Goal: Task Accomplishment & Management: Use online tool/utility

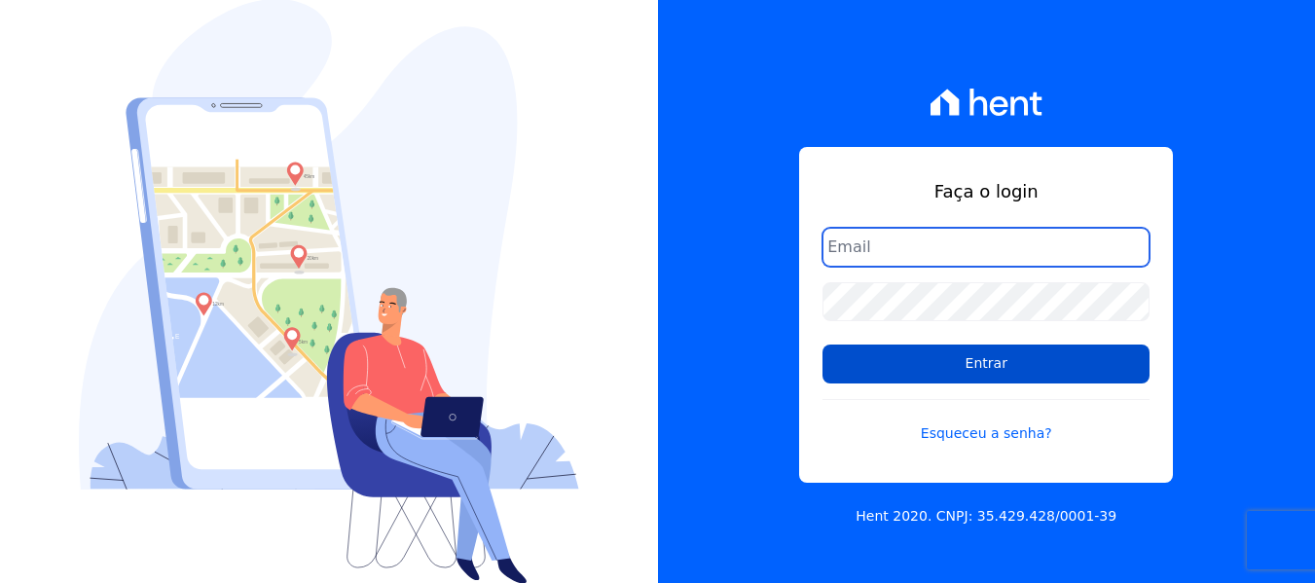
type input "[EMAIL_ADDRESS][DOMAIN_NAME]"
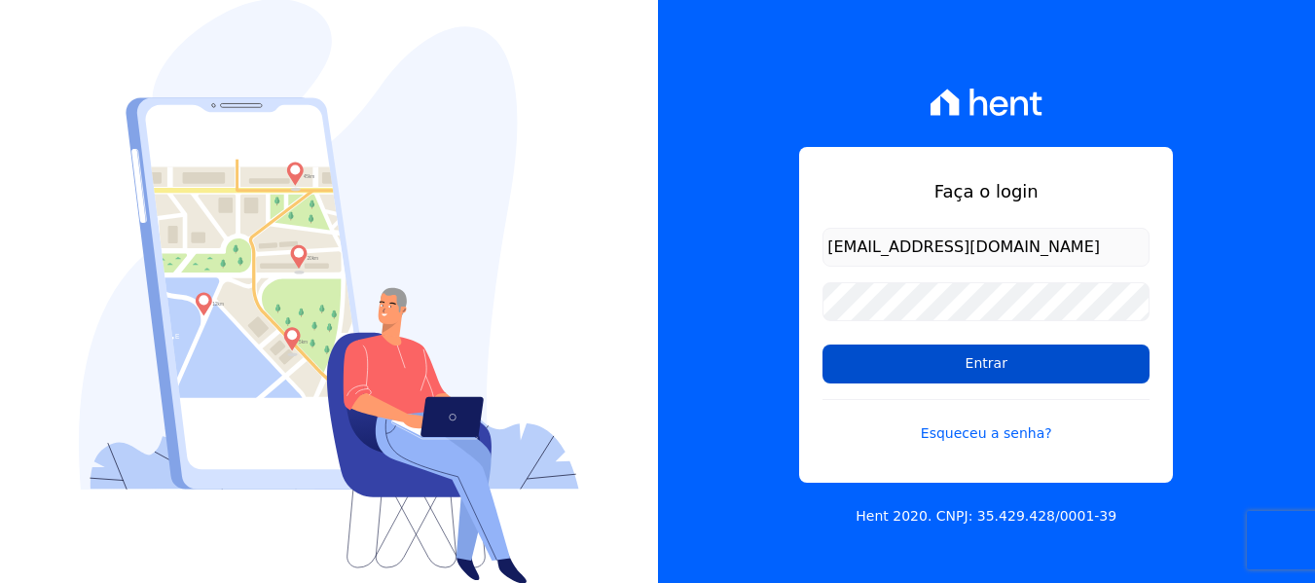
click at [1001, 373] on input "Entrar" at bounding box center [985, 363] width 327 height 39
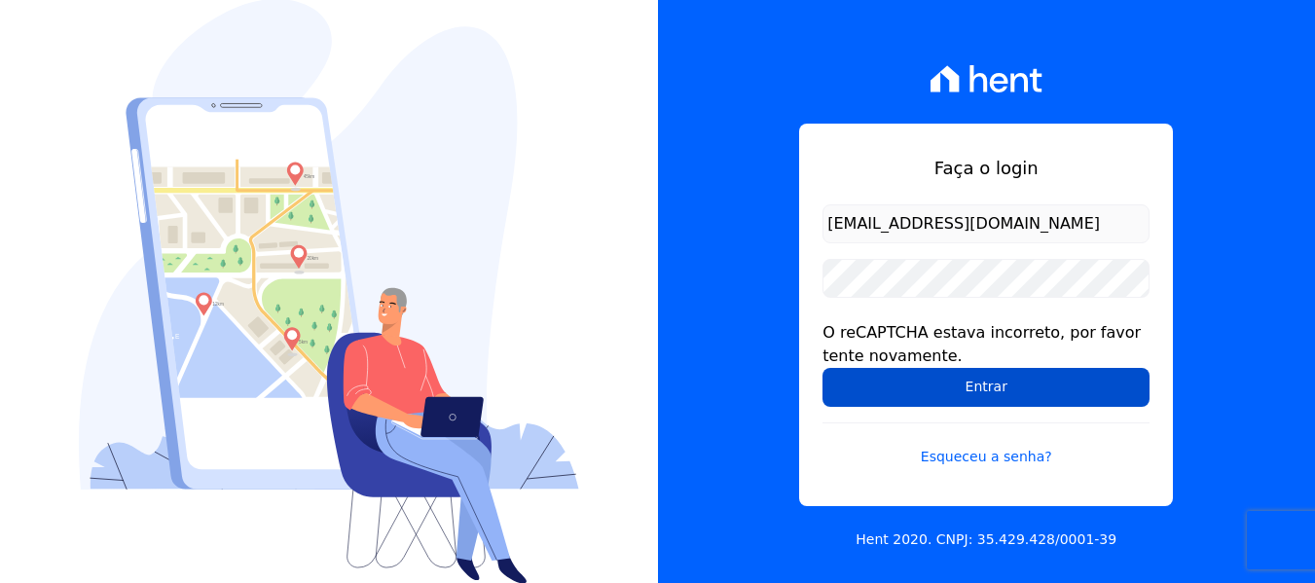
click at [865, 387] on input "Entrar" at bounding box center [985, 387] width 327 height 39
click at [896, 390] on input "Entrar" at bounding box center [985, 387] width 327 height 39
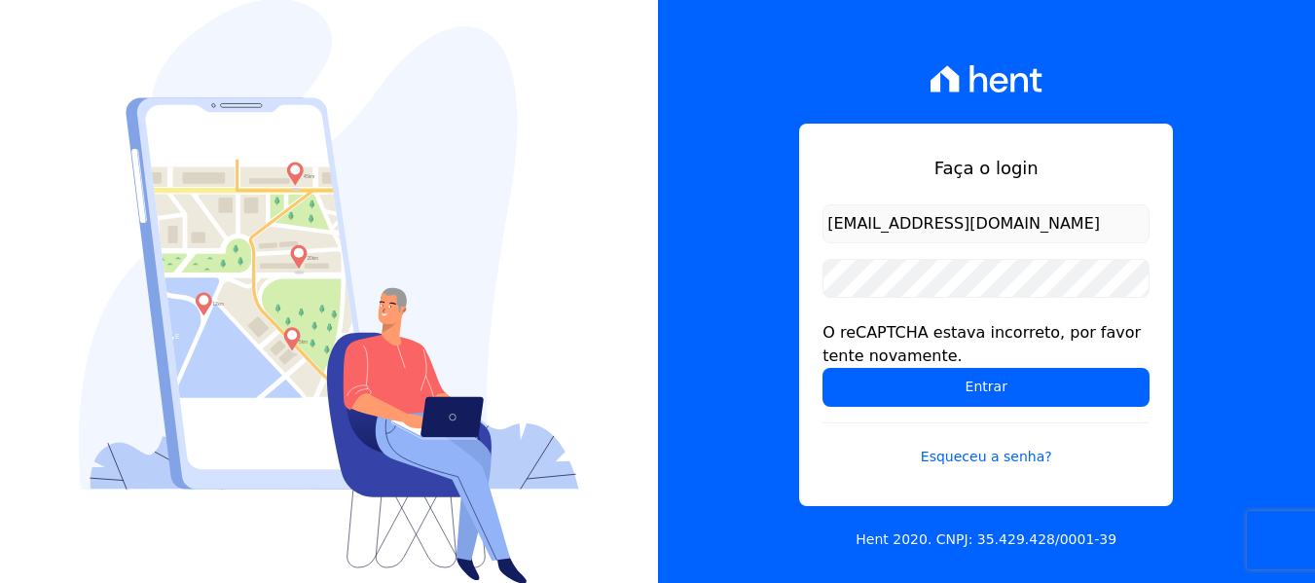
click at [896, 390] on input "Entrar" at bounding box center [985, 387] width 327 height 39
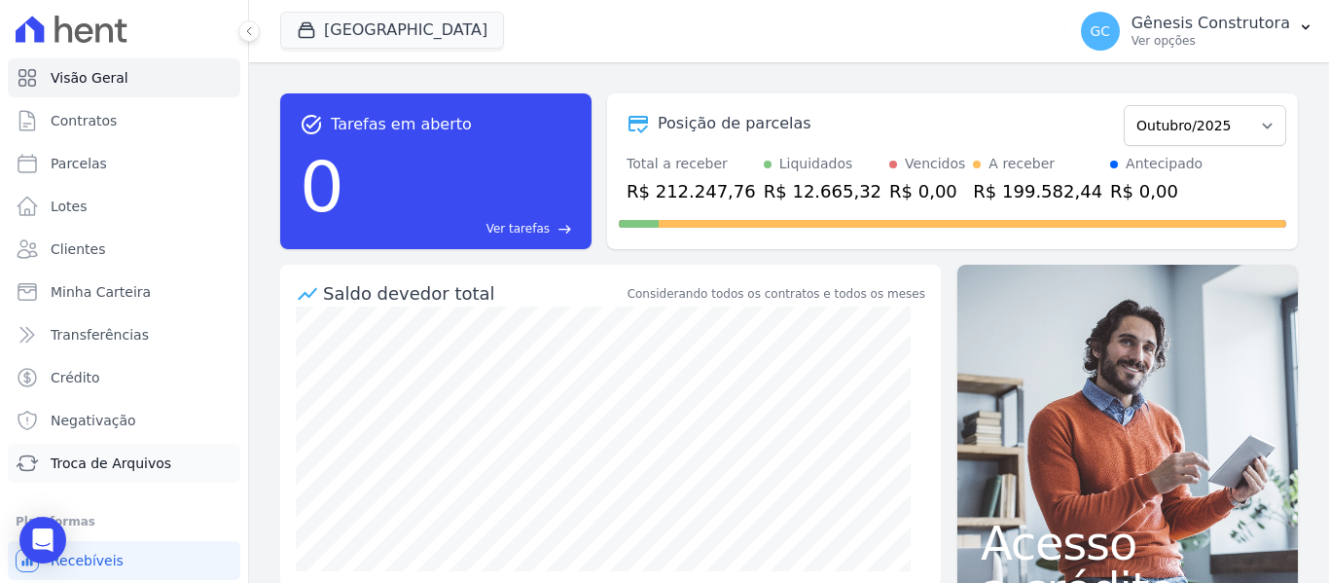
scroll to position [83, 0]
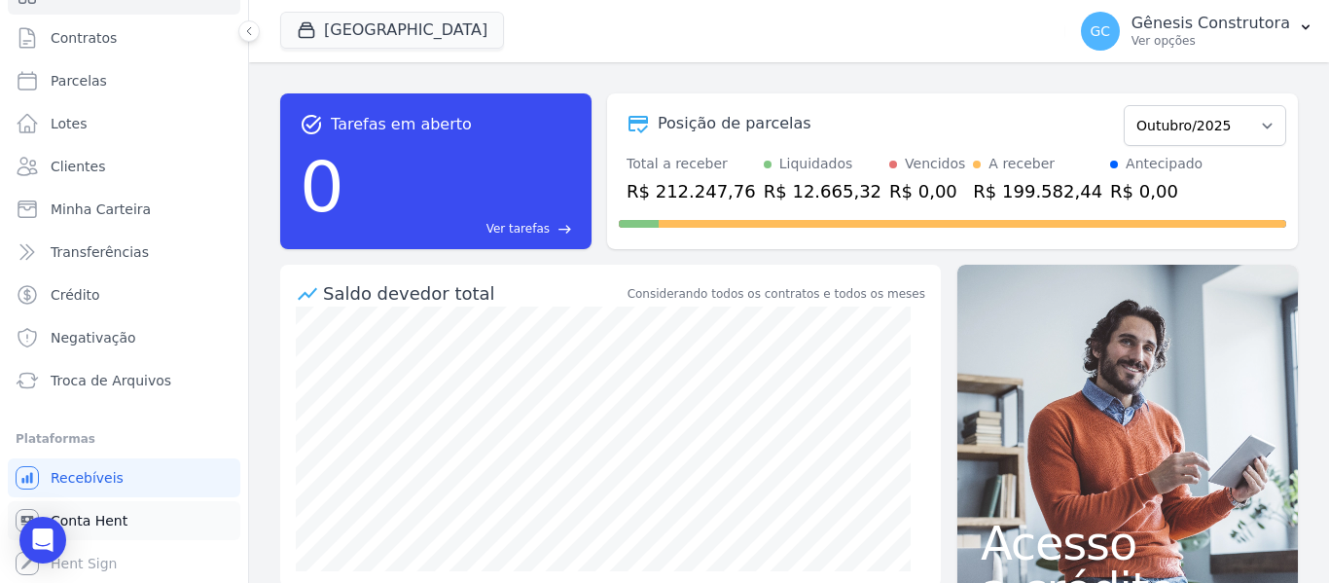
click at [104, 519] on span "Conta Hent" at bounding box center [89, 520] width 77 height 19
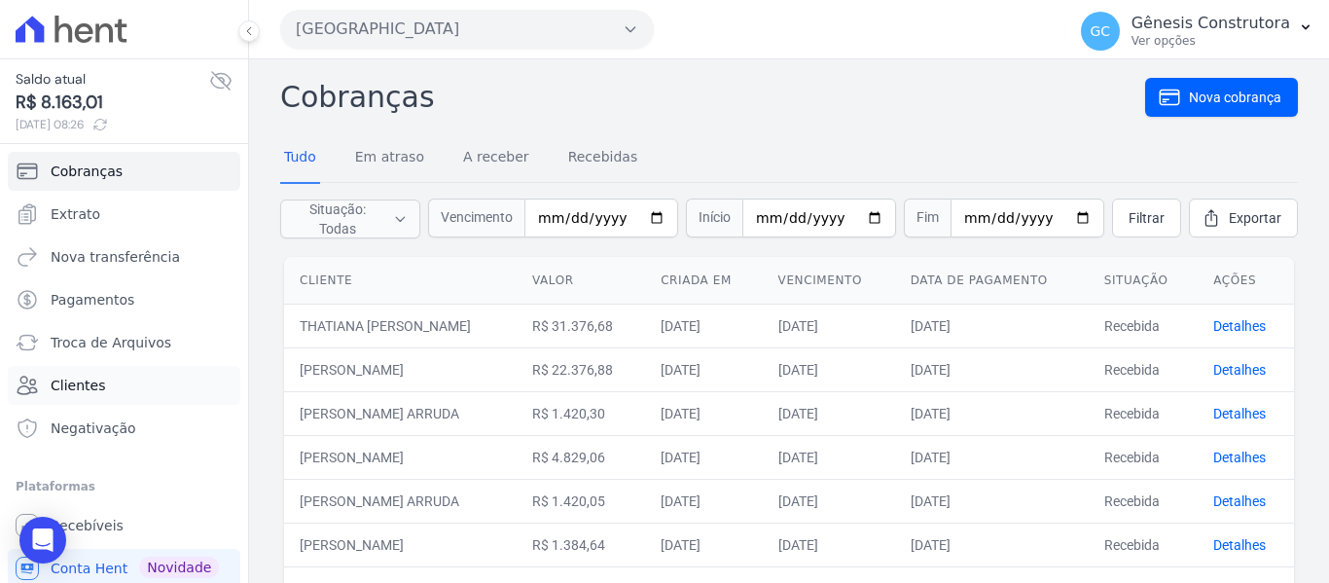
click at [52, 378] on span "Clientes" at bounding box center [78, 385] width 54 height 19
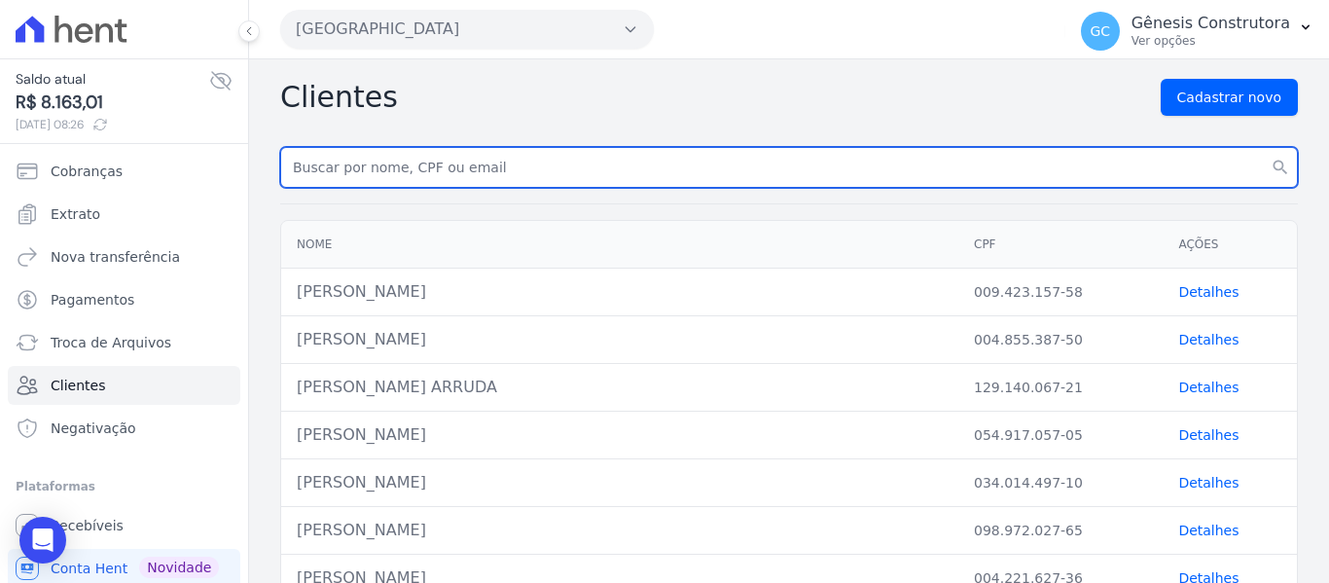
click at [447, 182] on input "text" at bounding box center [789, 167] width 1018 height 41
type input "flavio da silva ferre"
click at [1263, 147] on button "search" at bounding box center [1280, 167] width 35 height 41
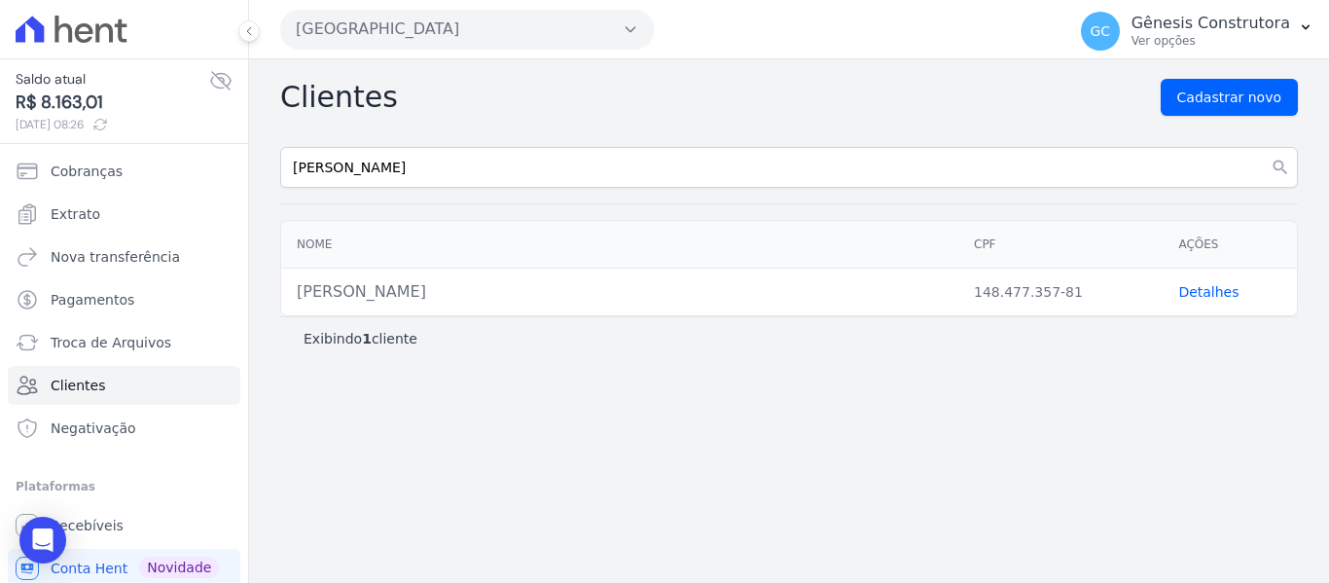
click at [1218, 295] on link "Detalhes" at bounding box center [1208, 292] width 60 height 16
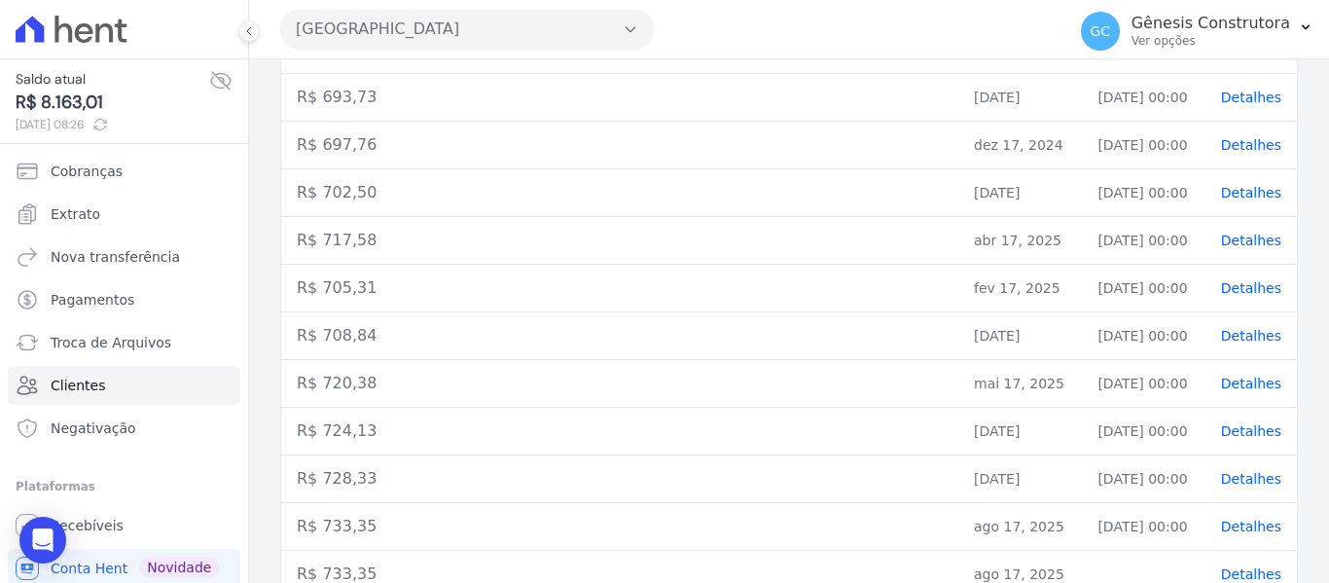
scroll to position [734, 0]
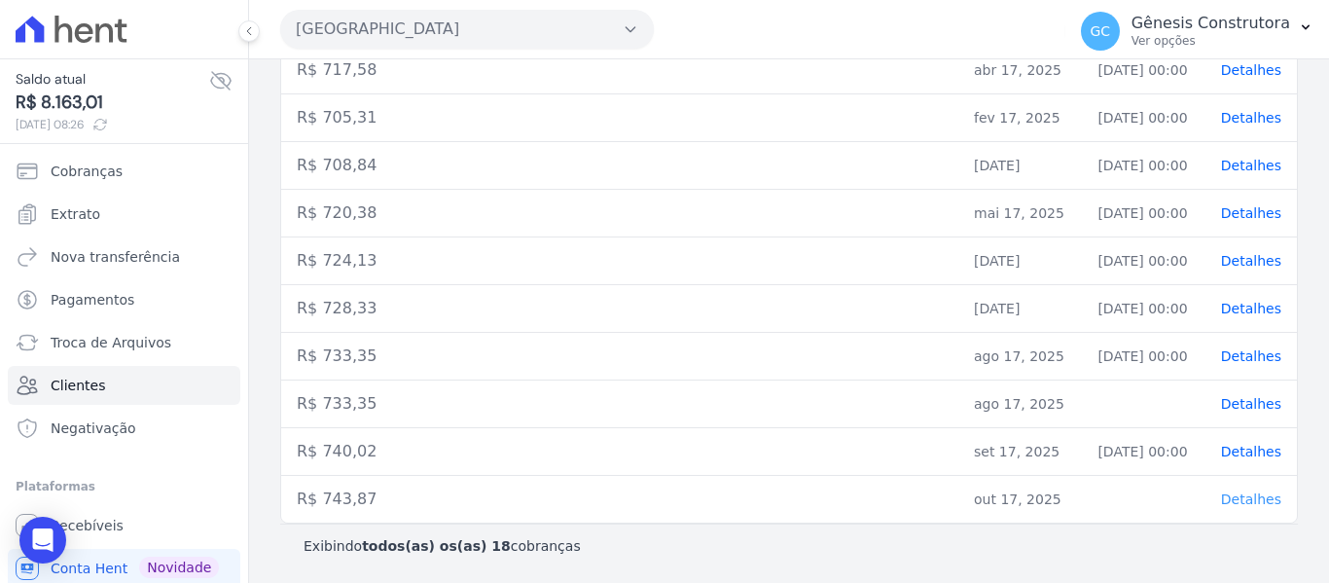
click at [1237, 492] on span "Detalhes" at bounding box center [1251, 499] width 60 height 16
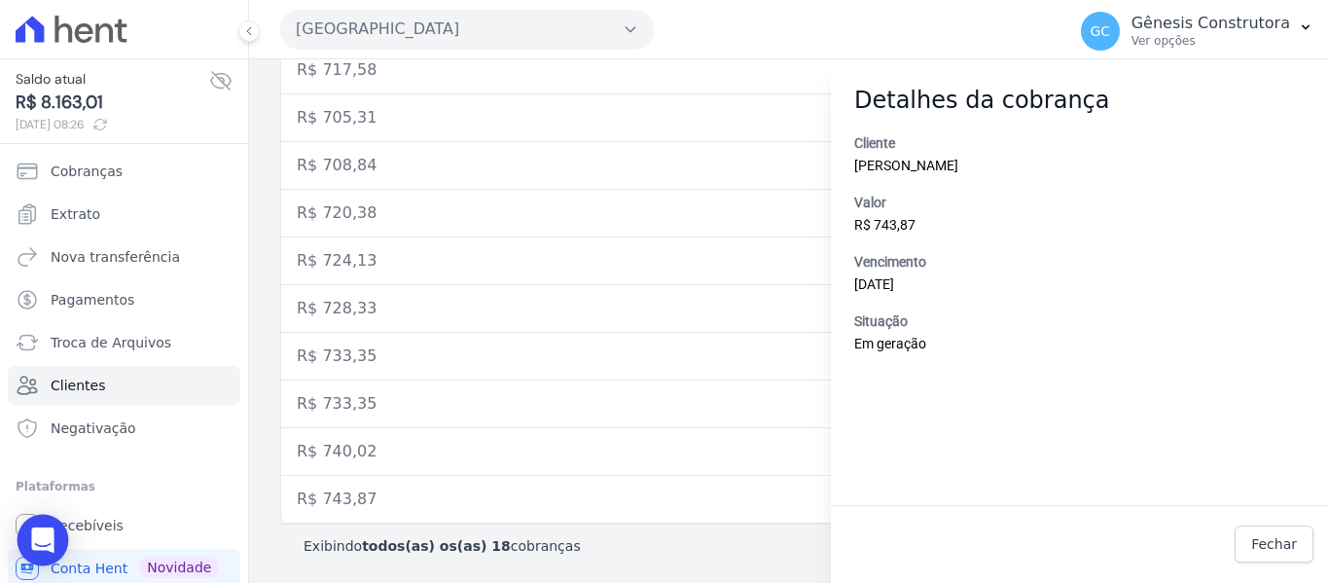
click at [36, 538] on icon "Open Intercom Messenger" at bounding box center [42, 539] width 22 height 25
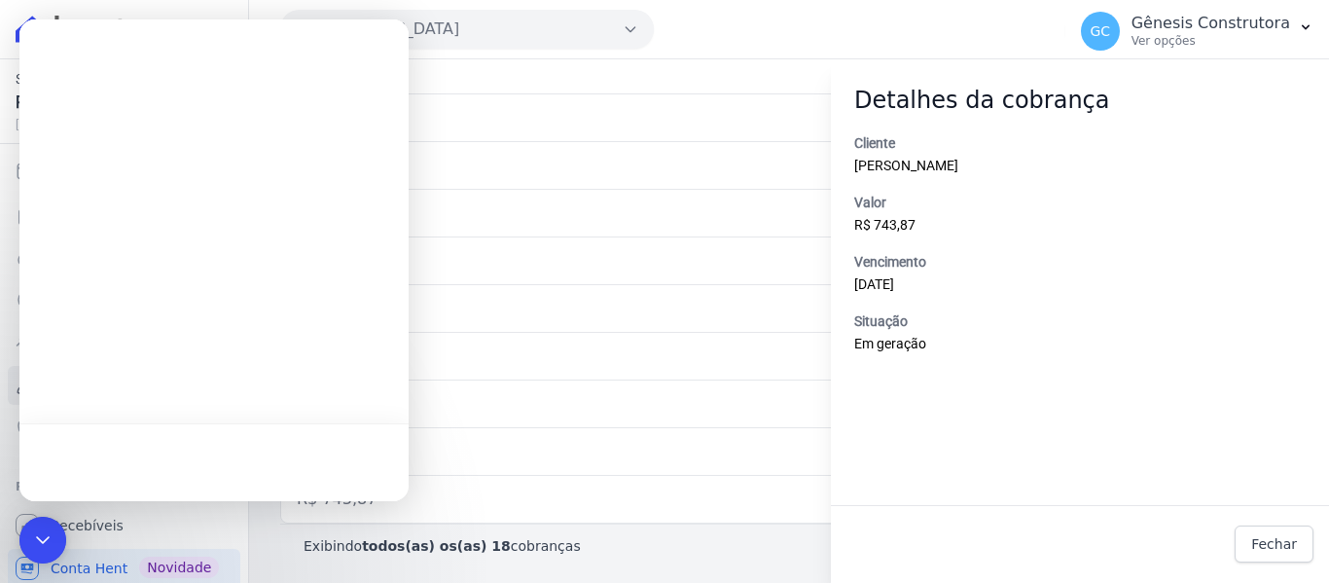
scroll to position [0, 0]
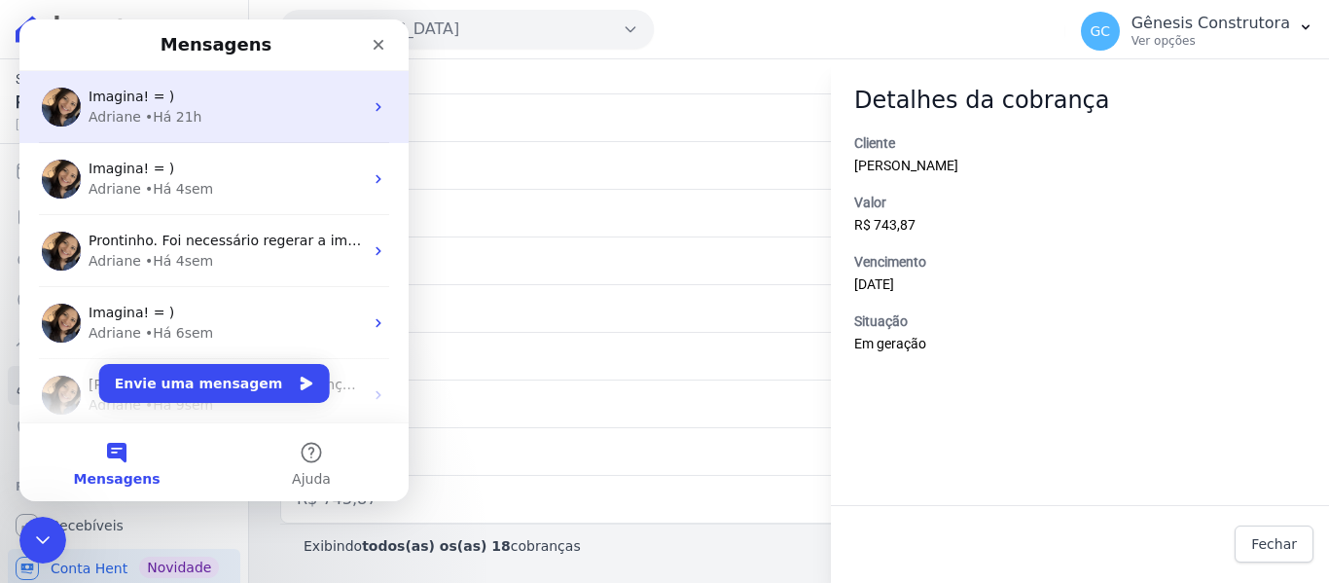
click at [206, 110] on div "Adriane • Há 21h" at bounding box center [226, 117] width 274 height 20
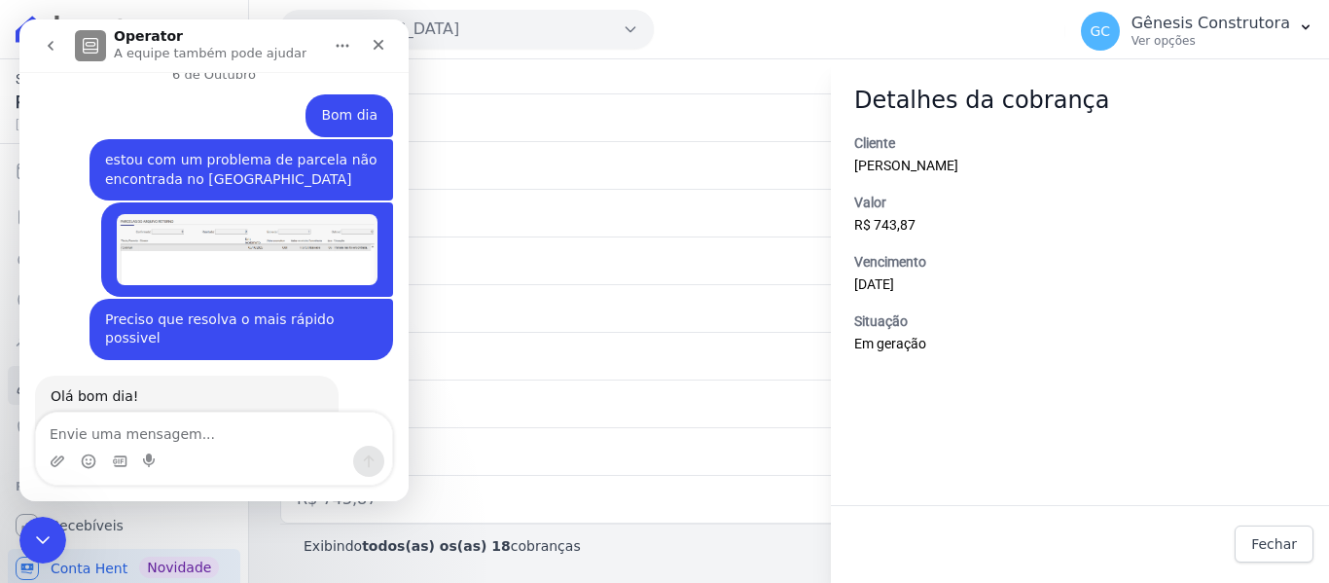
scroll to position [16081, 0]
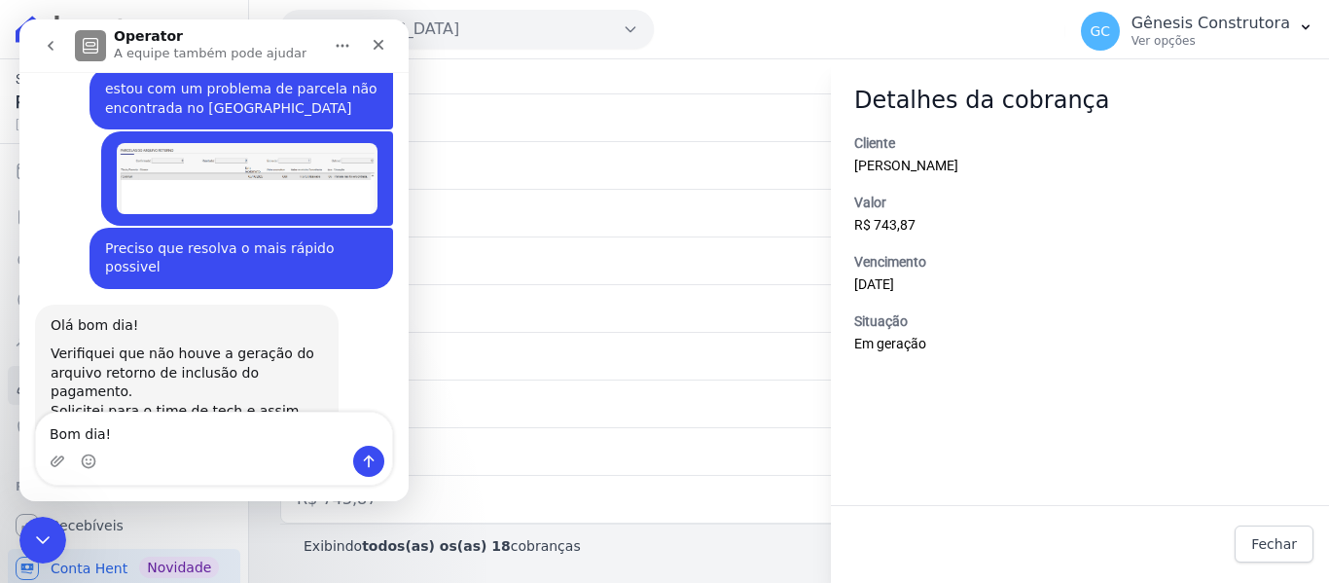
type textarea "Bom dia!"
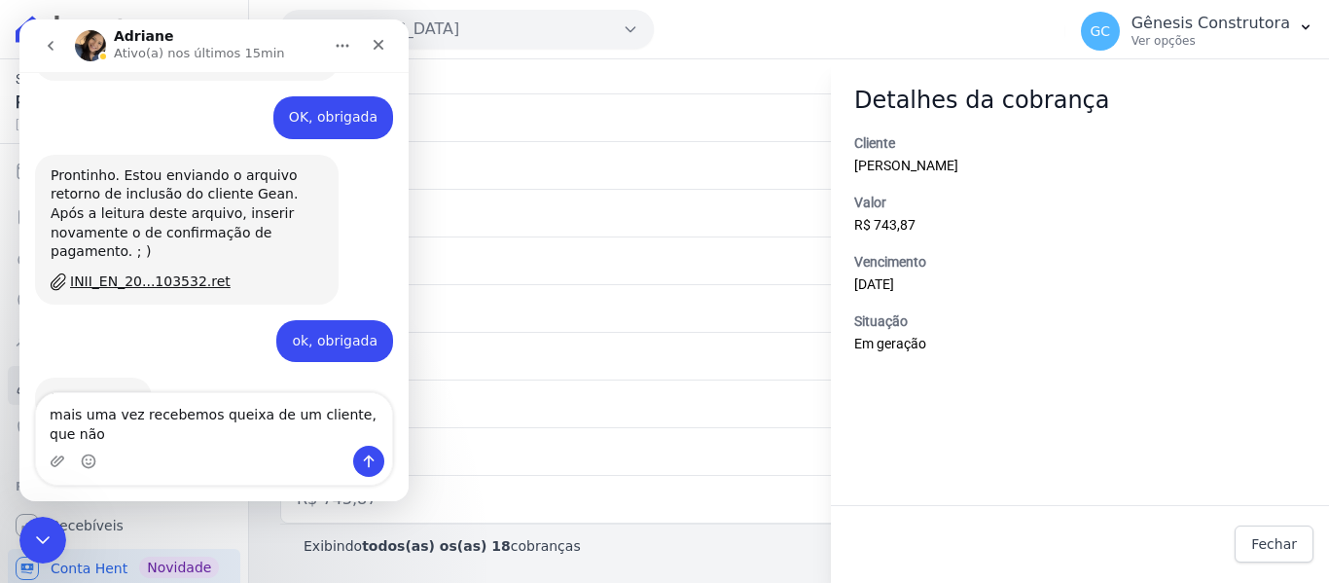
scroll to position [16516, 0]
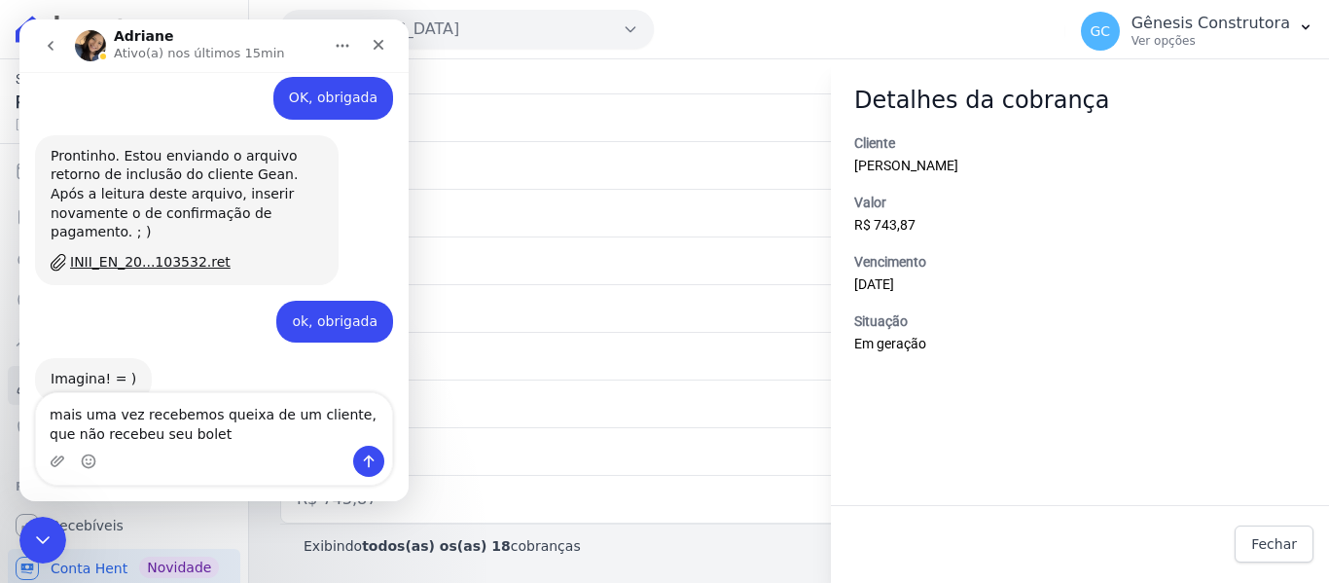
type textarea "mais uma vez recebemos queixa de um cliente, que não recebeu seu boleto"
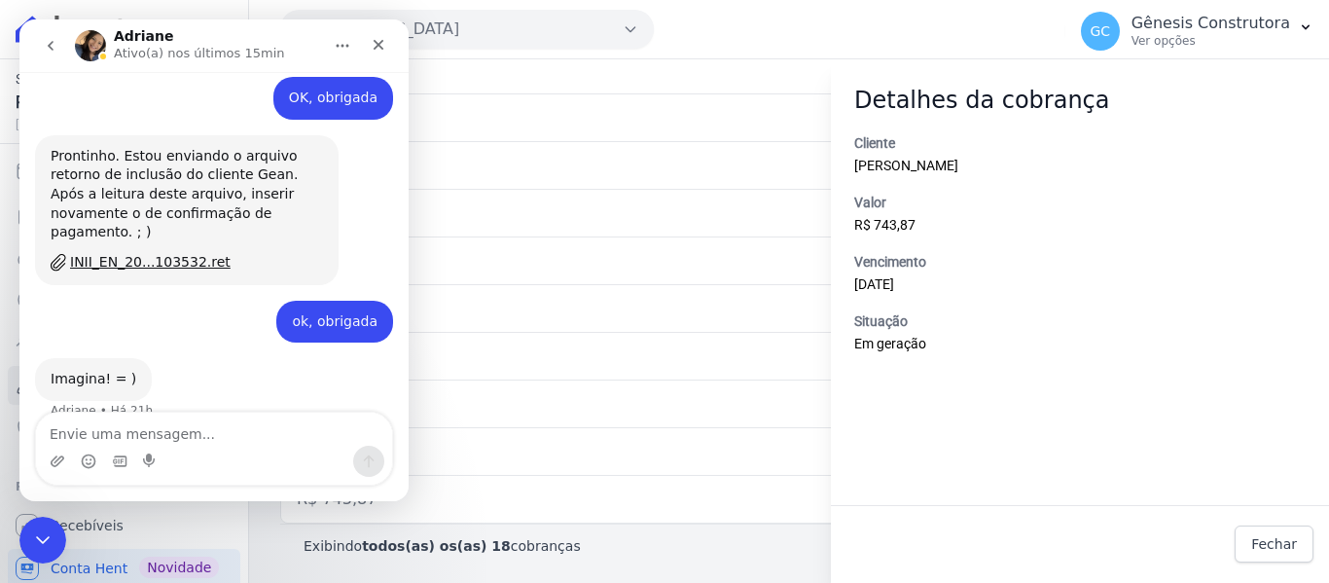
scroll to position [16559, 0]
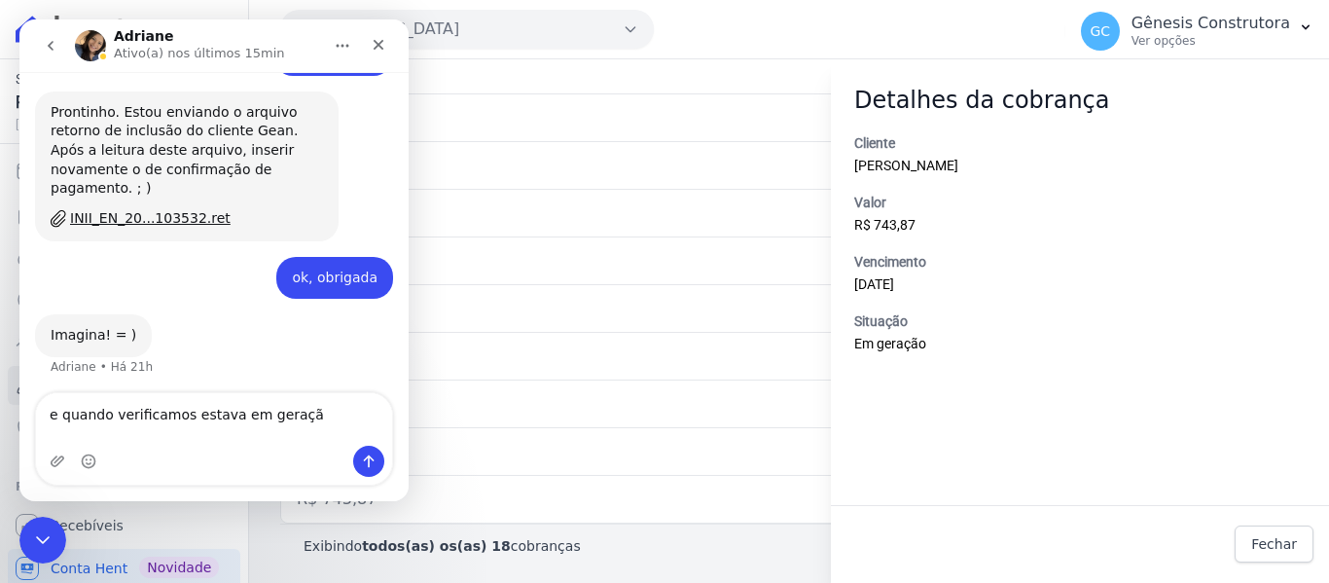
type textarea "e quando verificamos estava em geração"
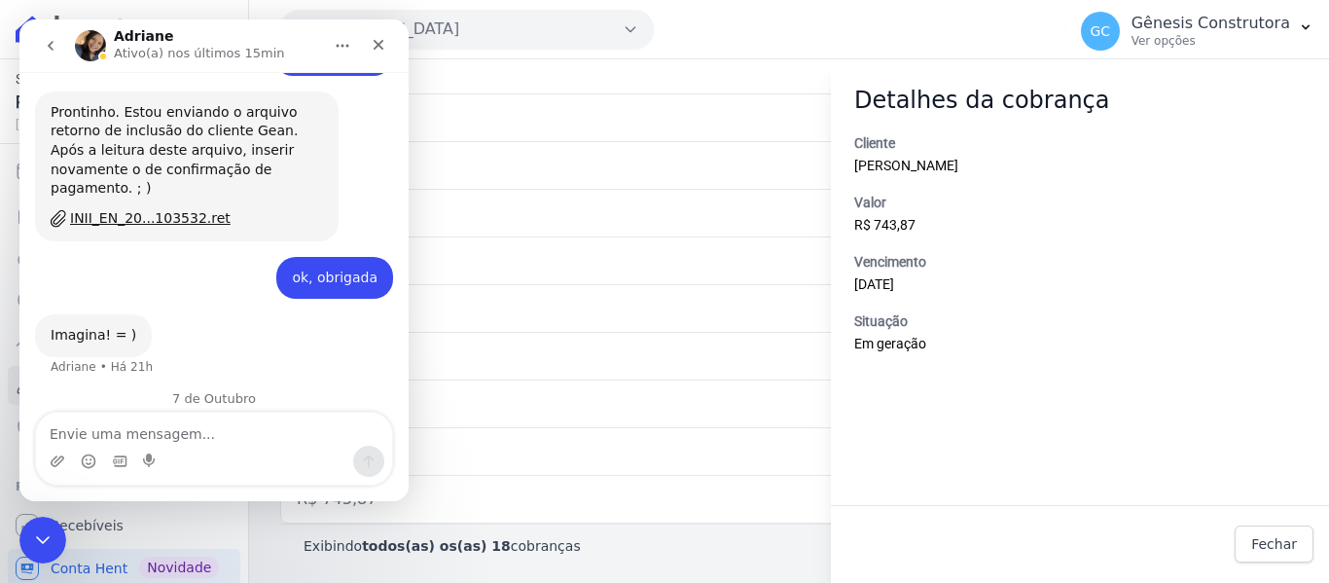
scroll to position [16603, 0]
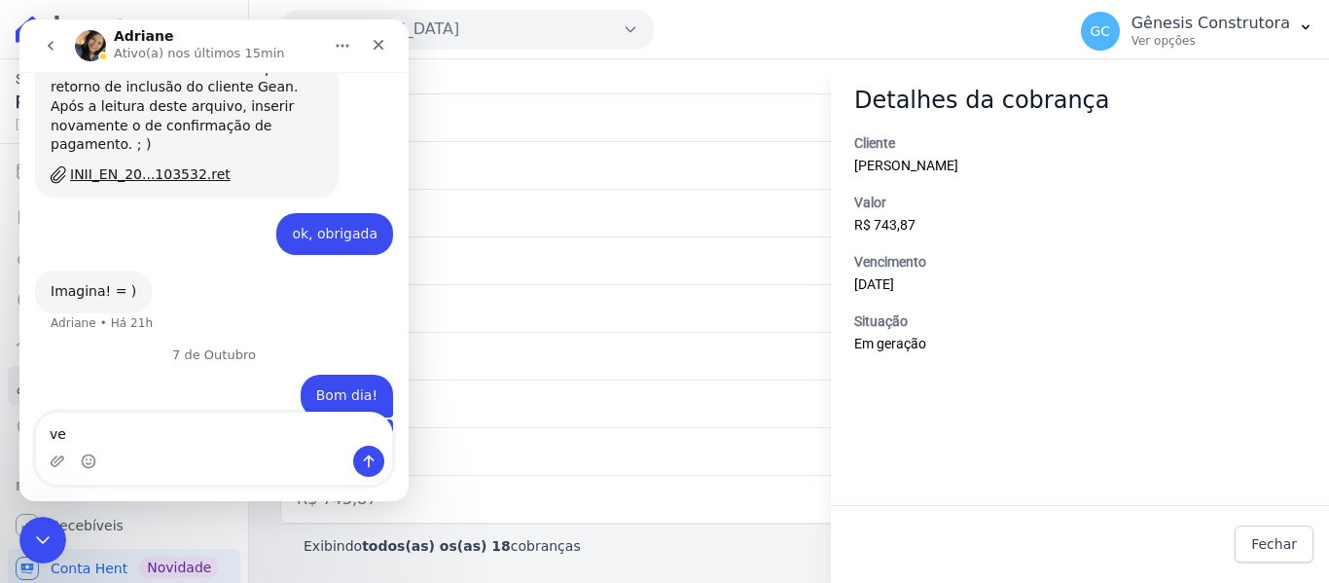
type textarea "v"
type textarea "me ajuda com esse boleto por gentileza"
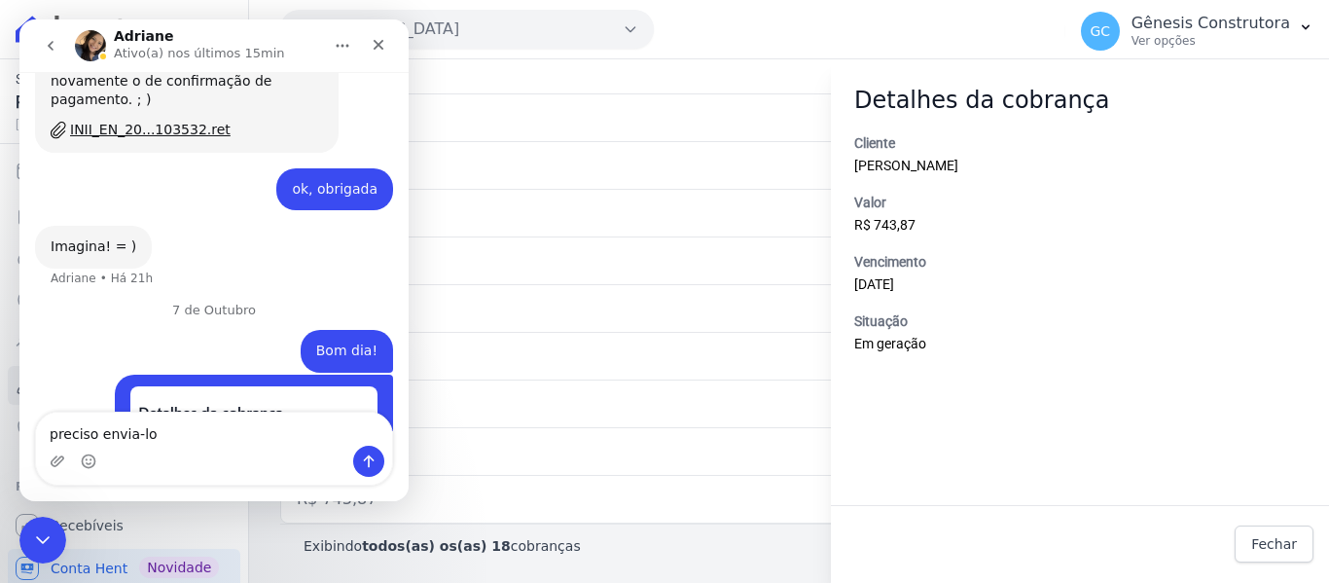
type textarea "preciso envia-lo"
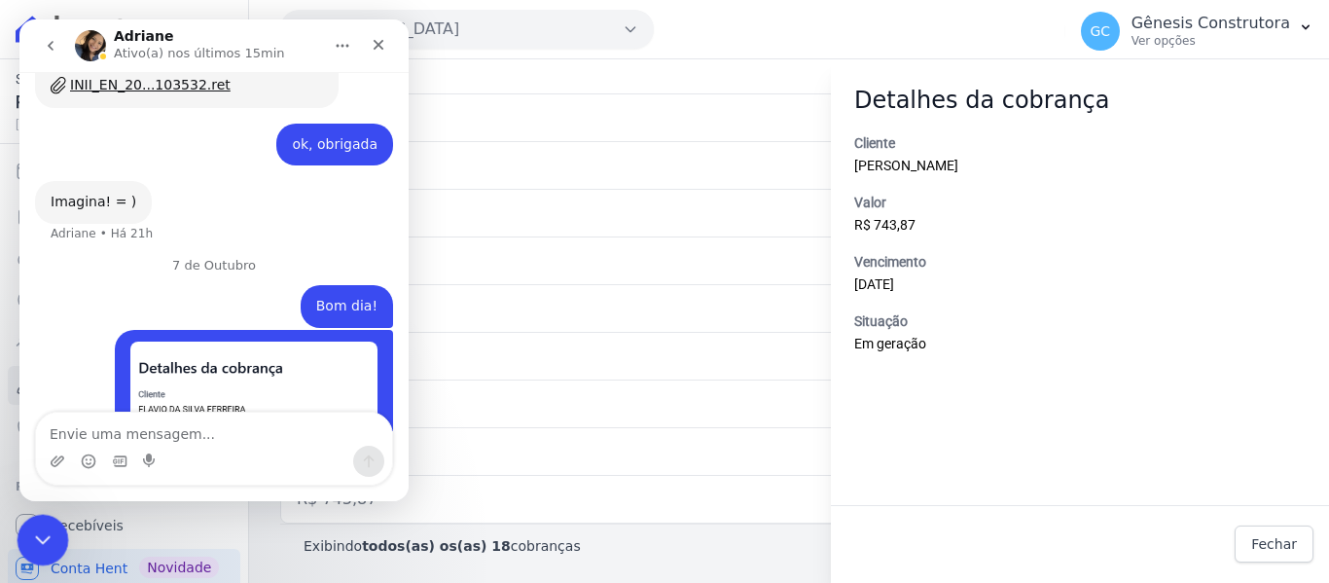
drag, startPoint x: 25, startPoint y: 527, endPoint x: 11, endPoint y: 527, distance: 14.6
click at [17, 527] on html at bounding box center [40, 537] width 47 height 47
click at [43, 514] on html at bounding box center [40, 537] width 47 height 47
click at [18, 522] on div "Encerramento do Messenger da Intercom" at bounding box center [40, 537] width 47 height 47
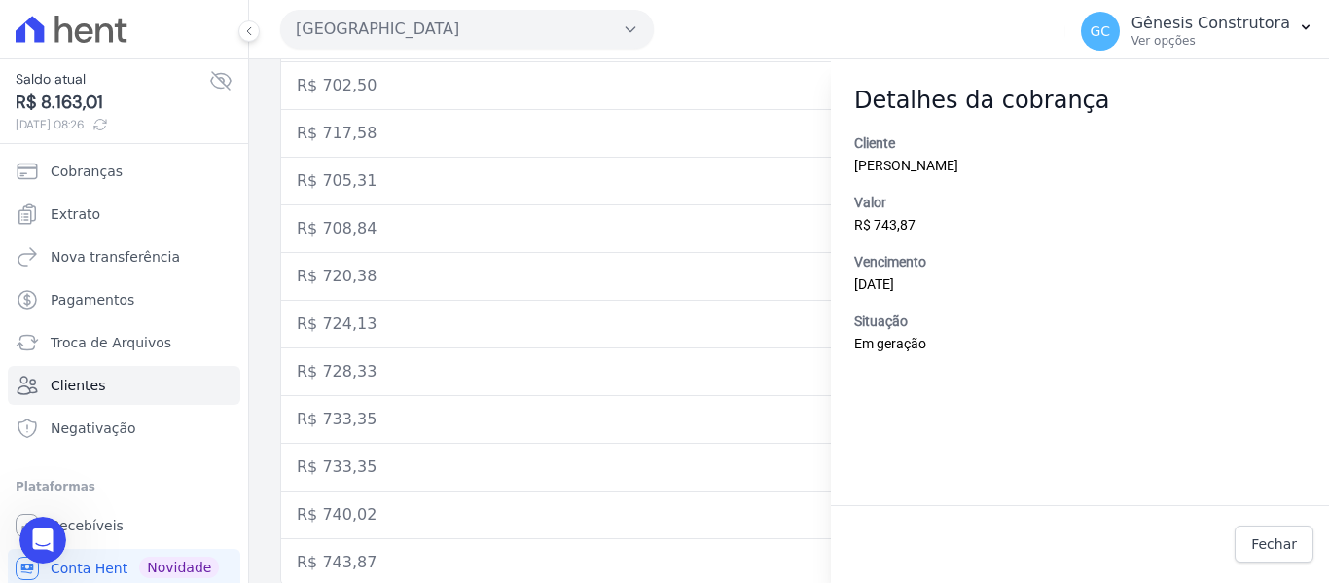
scroll to position [636, 0]
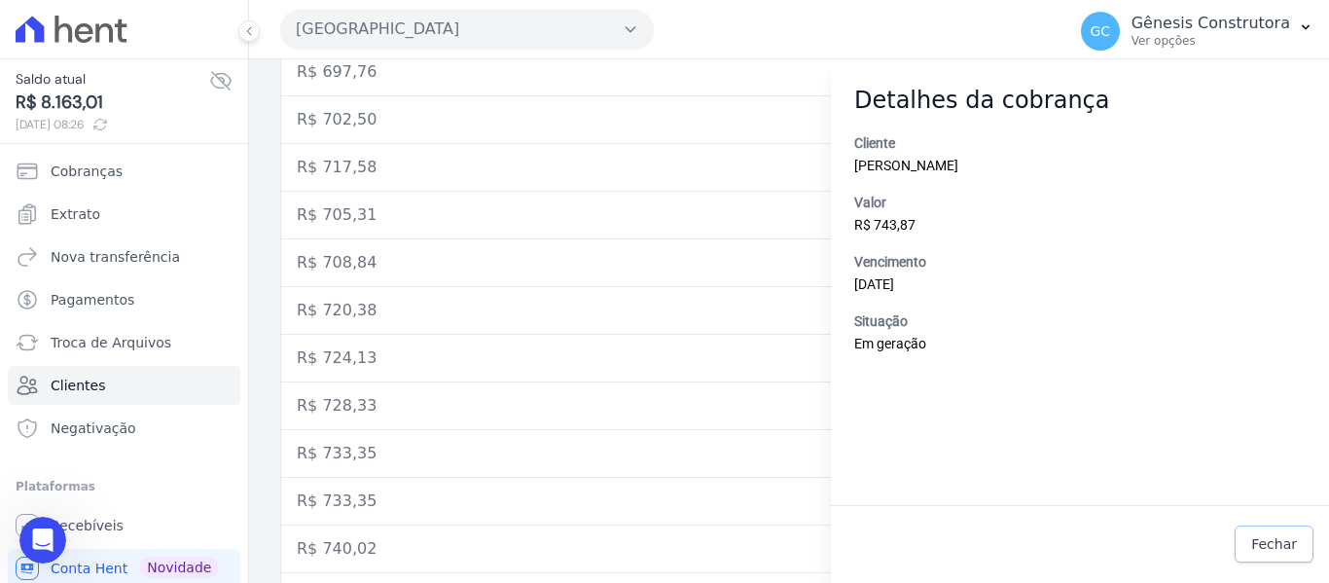
click at [1274, 535] on span "Fechar" at bounding box center [1274, 543] width 46 height 19
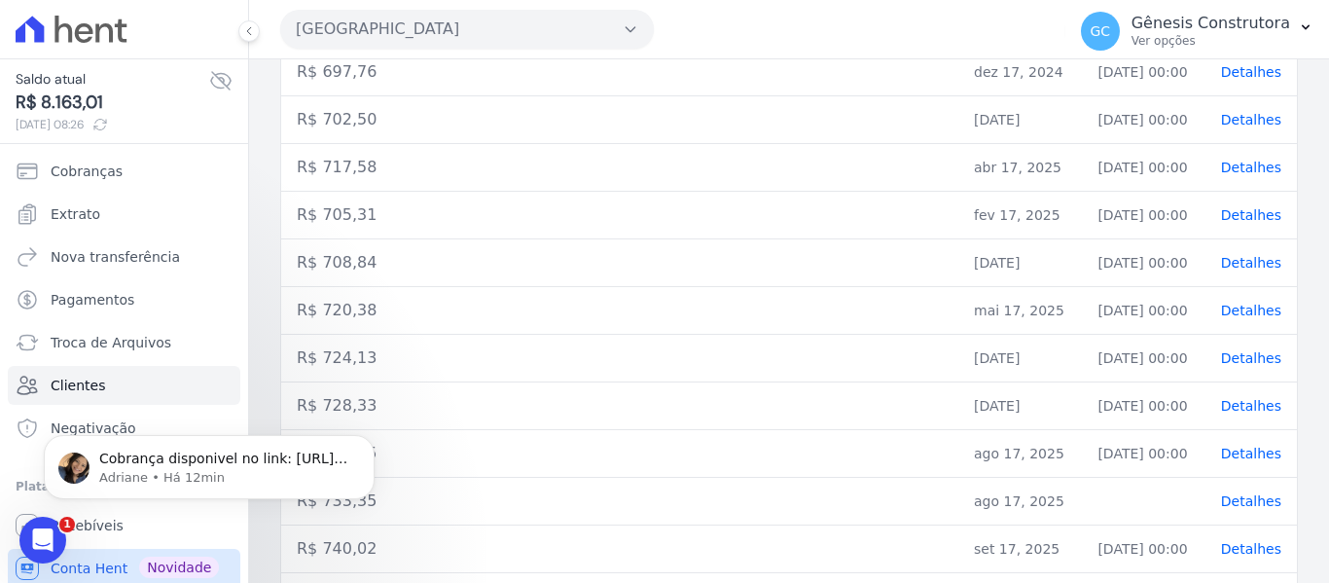
scroll to position [17033, 0]
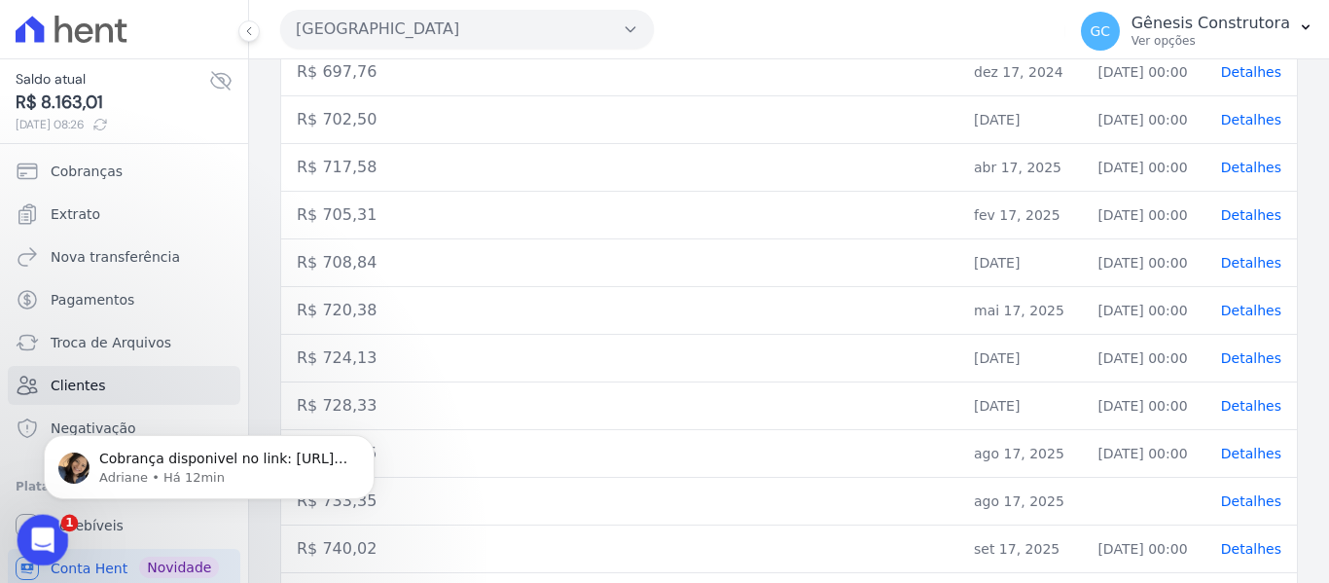
click at [17, 537] on div "Abertura do Messenger da Intercom" at bounding box center [40, 537] width 64 height 64
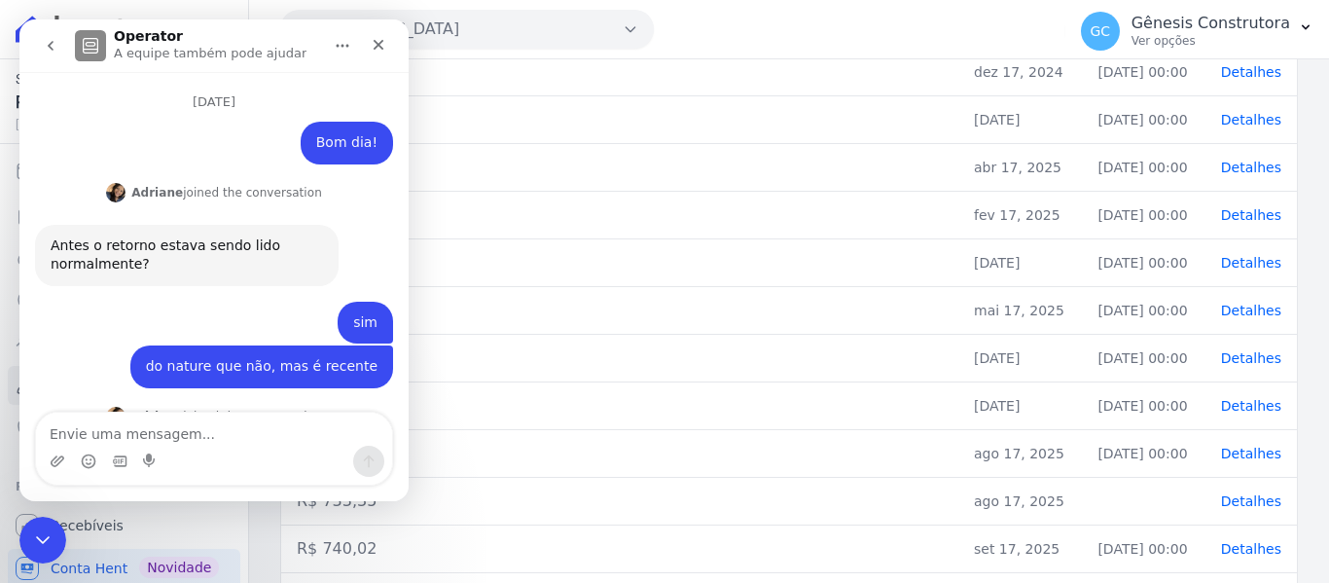
scroll to position [3, 0]
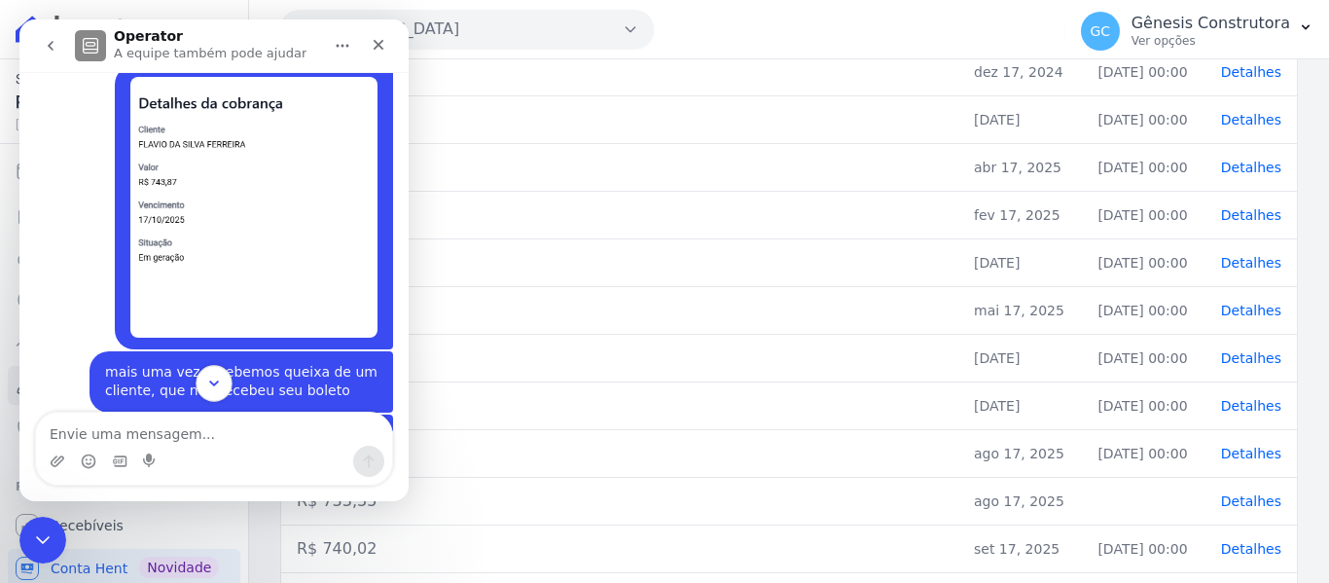
click at [212, 381] on icon "Scroll to bottom" at bounding box center [214, 384] width 18 height 18
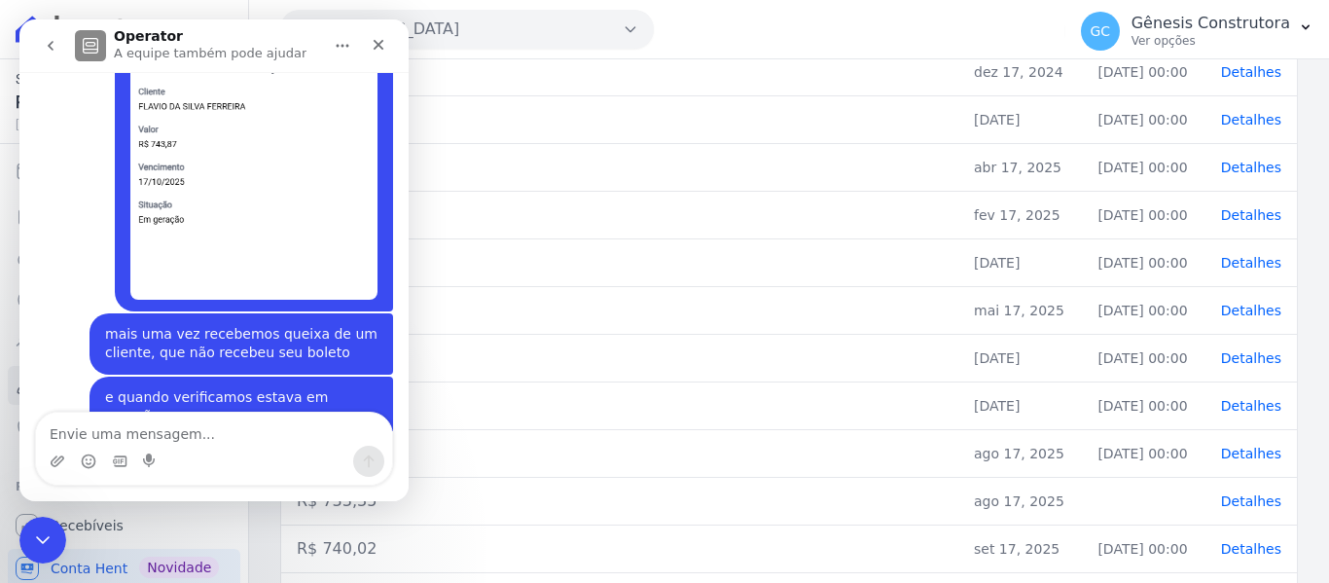
scroll to position [17065, 0]
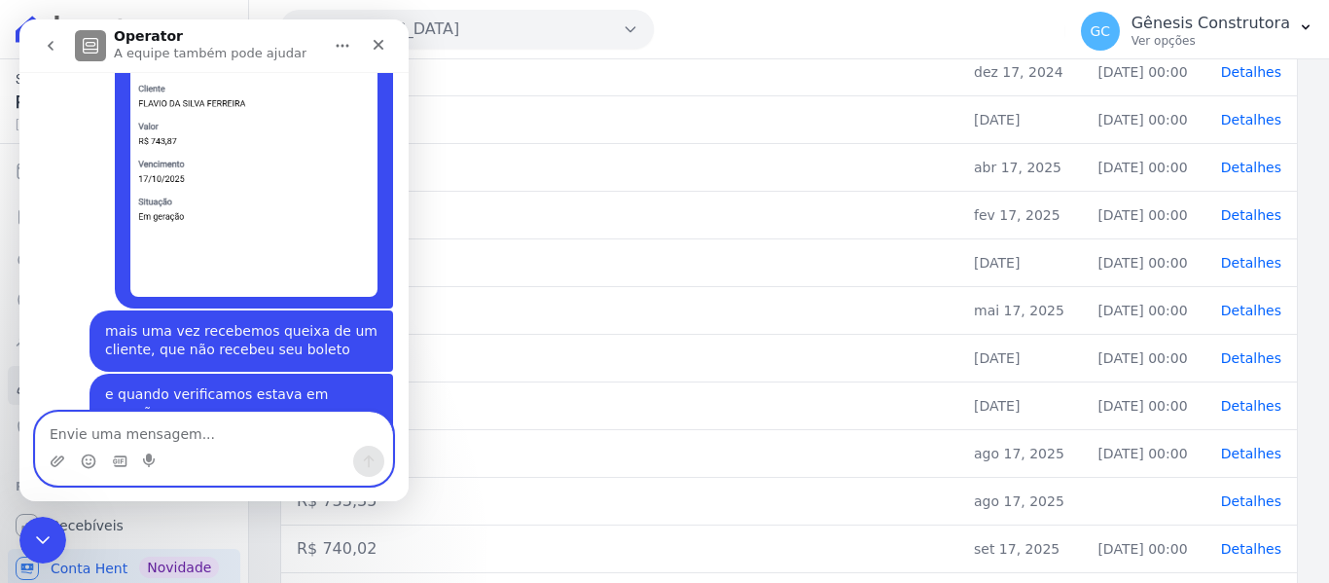
click at [160, 438] on textarea "Envie uma mensagem..." at bounding box center [214, 429] width 356 height 33
type textarea "obrigada"
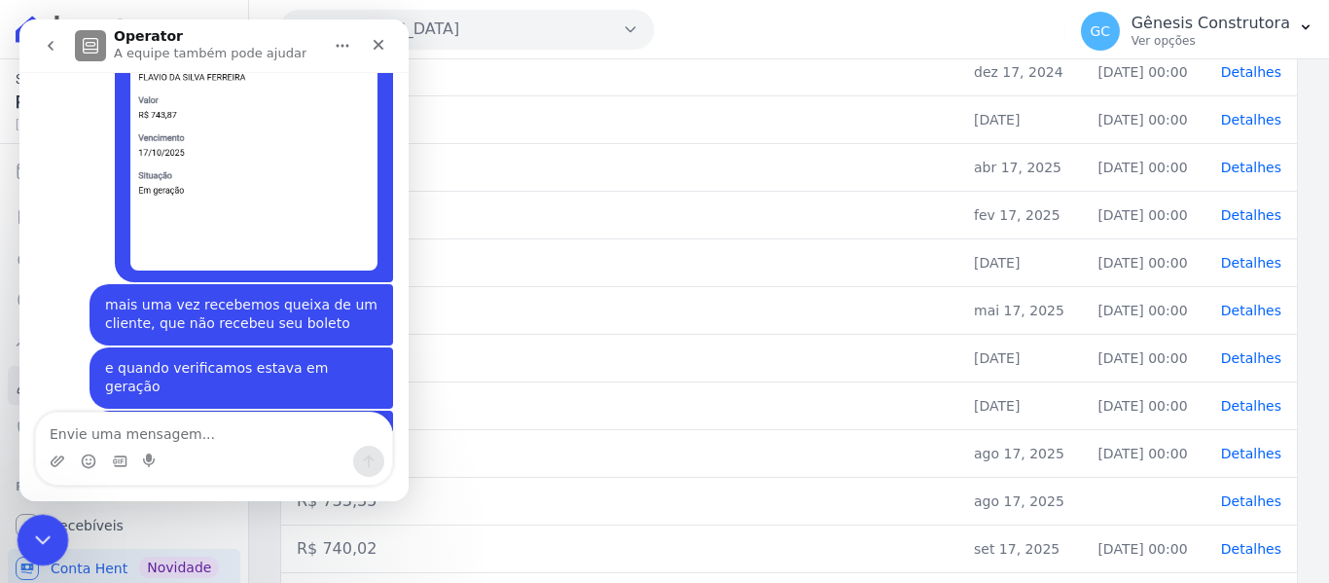
click at [31, 552] on div "Encerramento do Messenger da Intercom" at bounding box center [40, 537] width 47 height 47
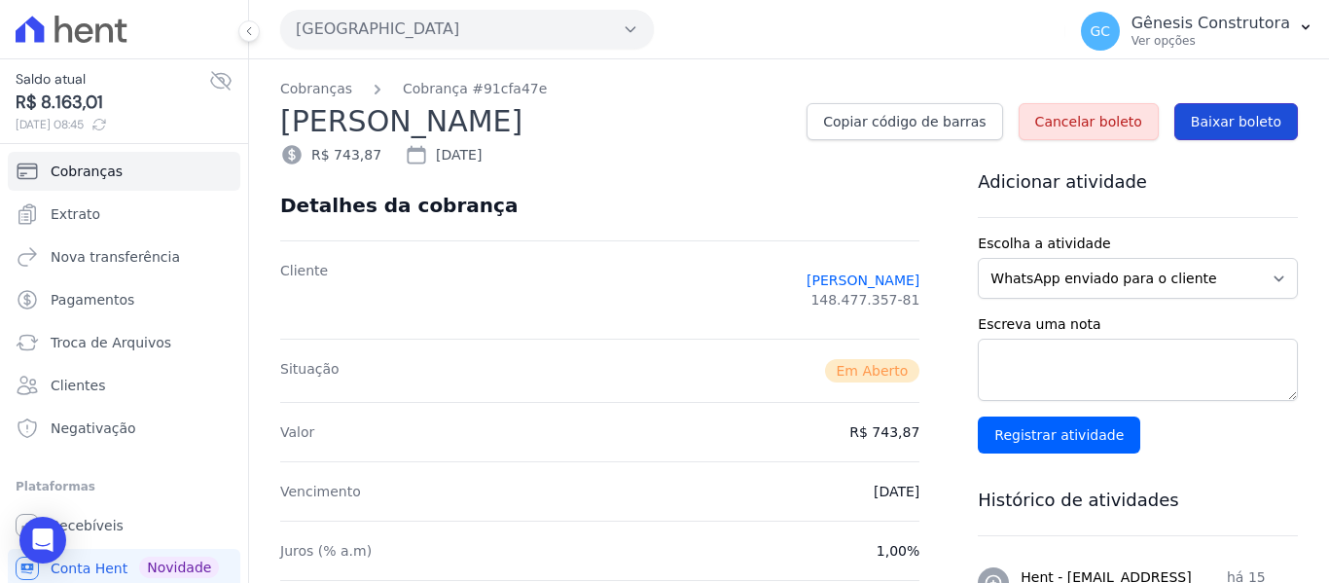
click at [1235, 124] on span "Baixar boleto" at bounding box center [1236, 121] width 90 height 19
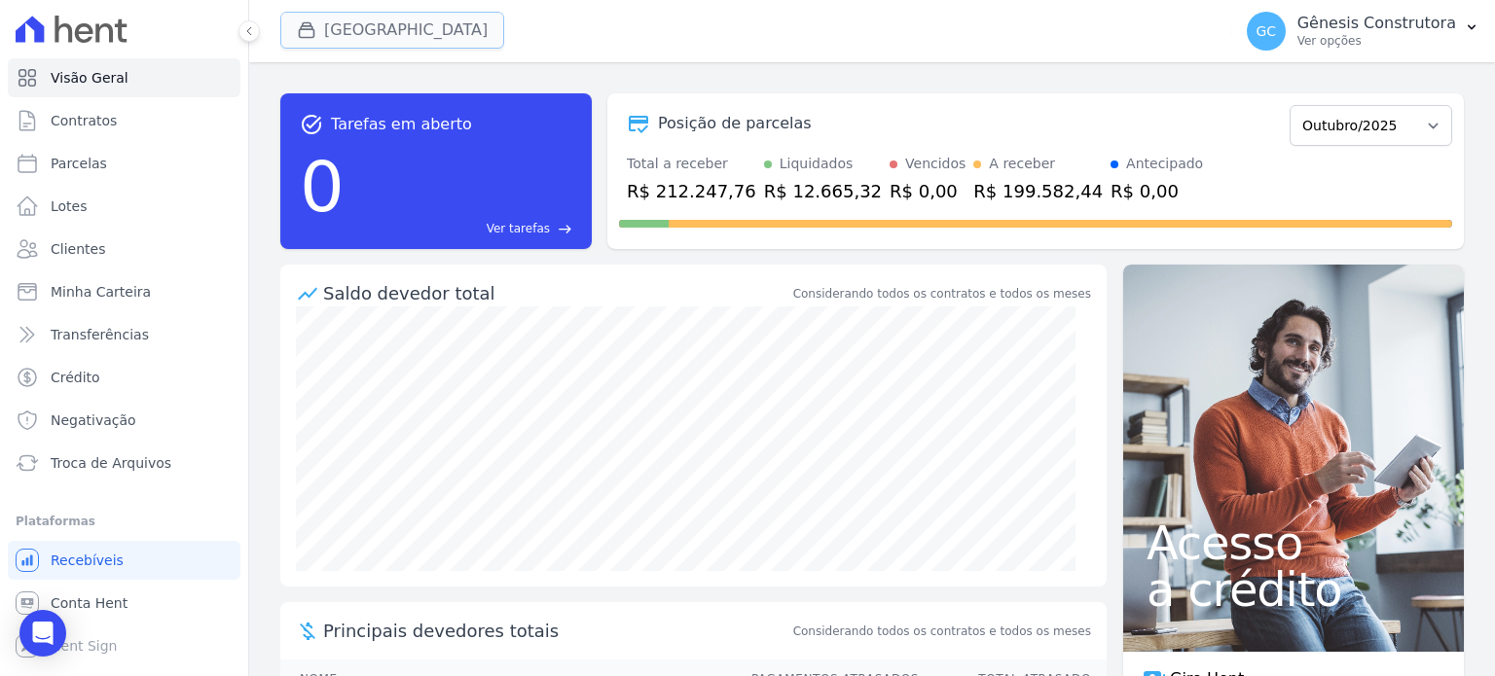
click at [414, 38] on button "[GEOGRAPHIC_DATA]" at bounding box center [392, 30] width 224 height 37
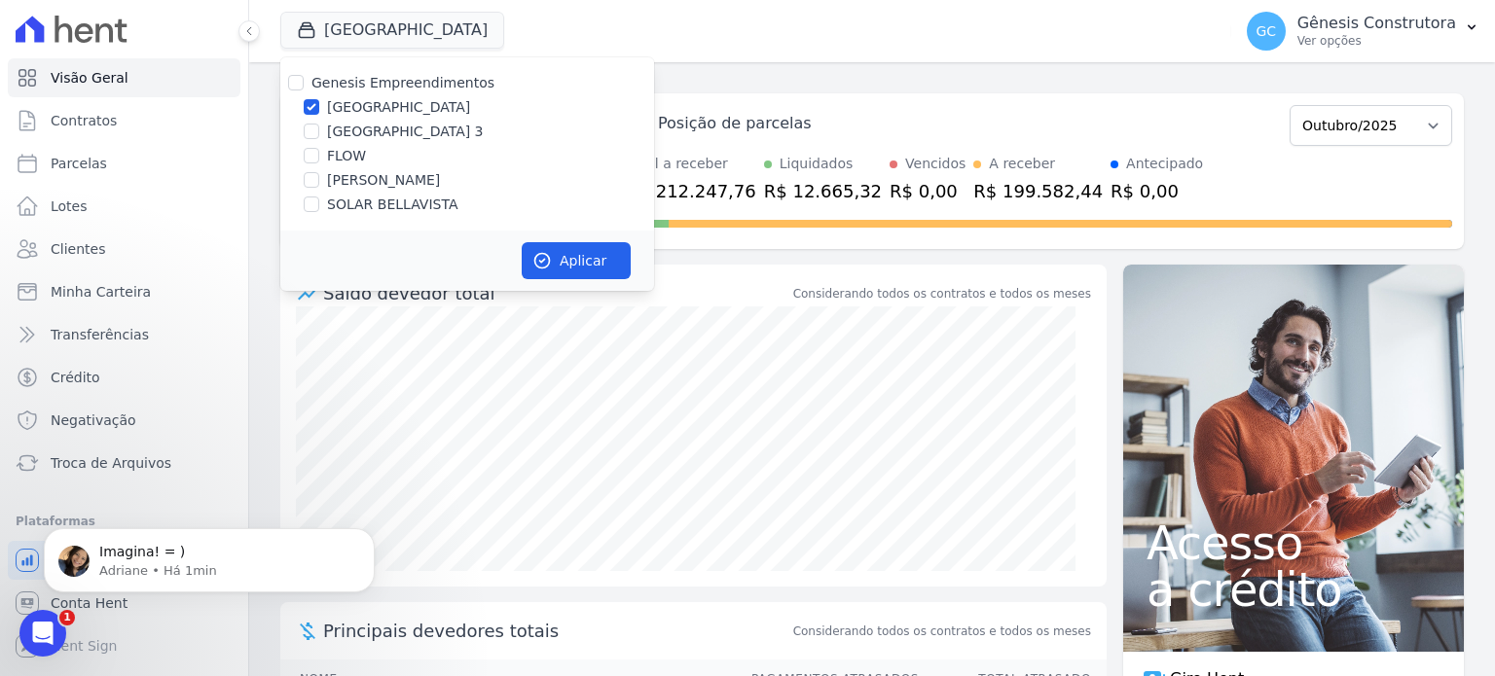
click at [883, 98] on div "Posição de parcelas Abril/2023 Maio/2023 Junho/2023 Julho/2023 Agosto/2023 Sete…" at bounding box center [1035, 171] width 856 height 156
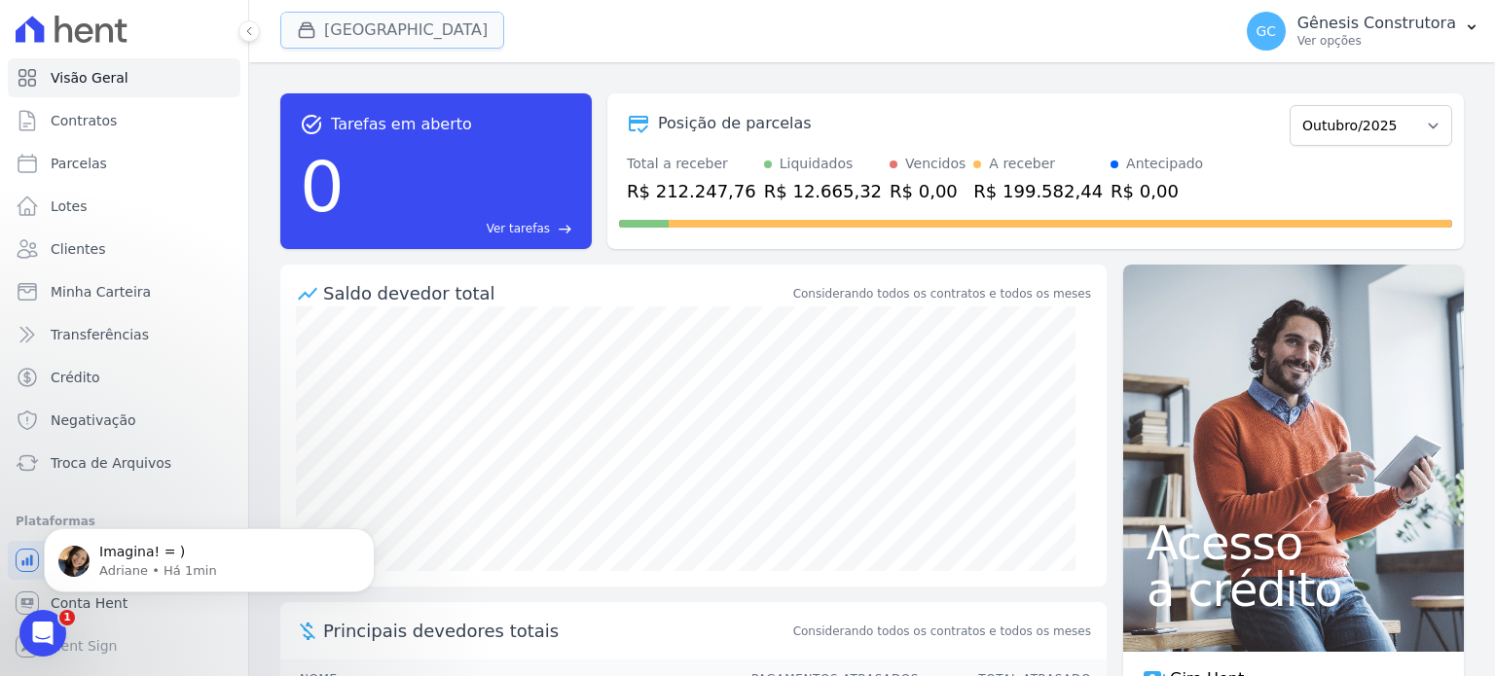
click at [405, 22] on button "[GEOGRAPHIC_DATA]" at bounding box center [392, 30] width 224 height 37
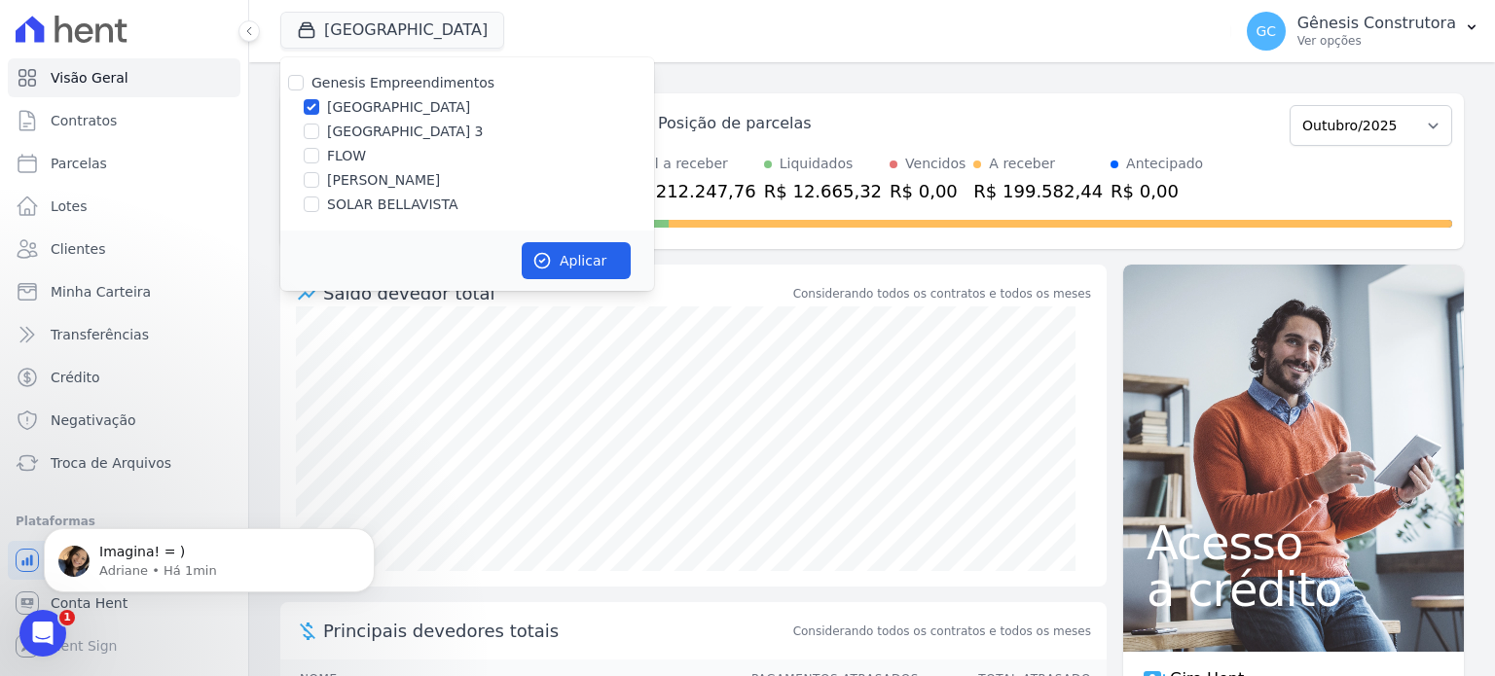
click at [377, 182] on label "[PERSON_NAME]" at bounding box center [383, 180] width 113 height 20
click at [319, 182] on input "[PERSON_NAME]" at bounding box center [312, 180] width 16 height 16
checkbox input "true"
click at [370, 106] on label "[GEOGRAPHIC_DATA]" at bounding box center [398, 107] width 143 height 20
click at [319, 106] on input "[GEOGRAPHIC_DATA]" at bounding box center [312, 107] width 16 height 16
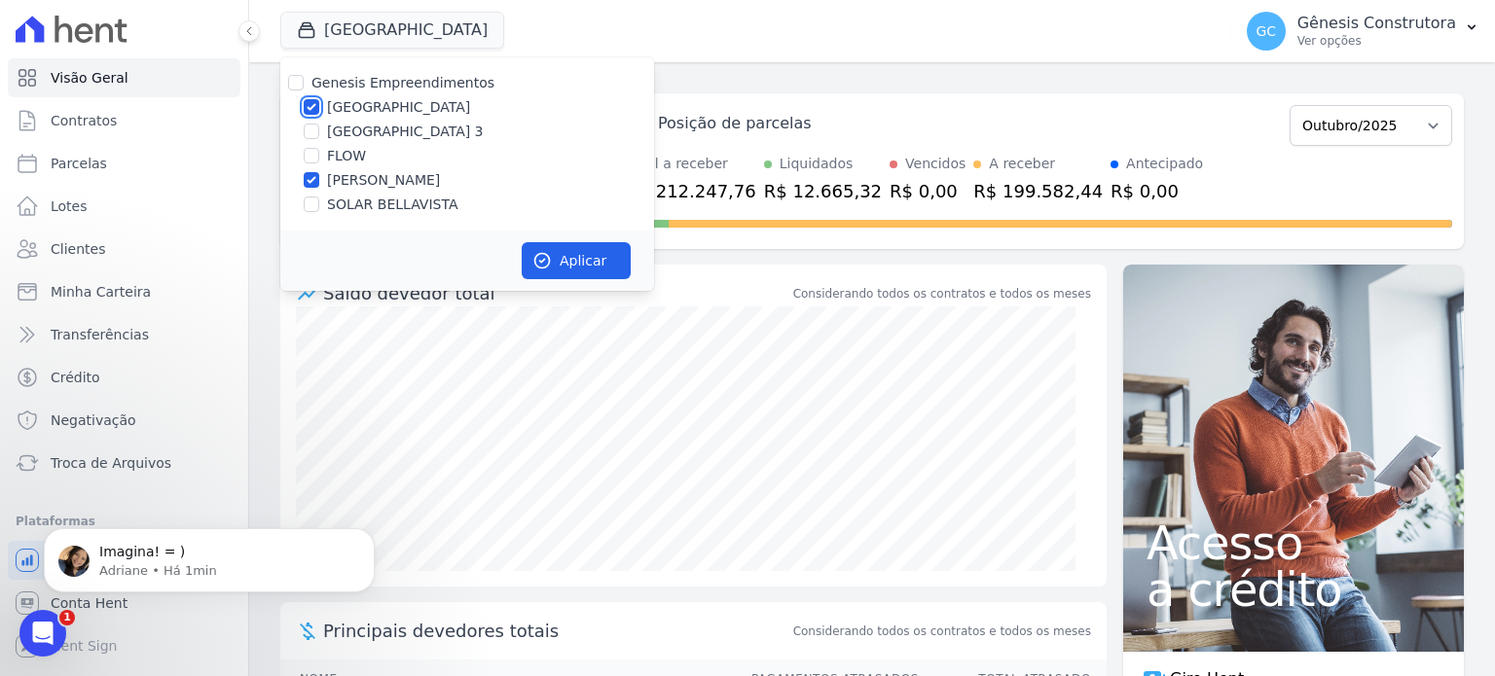
checkbox input "false"
click at [367, 170] on div "Genesis Empreendimentos Estação Nogueira Estação Nogueira 3 FLOW HILDEGARDO DE …" at bounding box center [467, 143] width 374 height 173
click at [365, 184] on label "[PERSON_NAME]" at bounding box center [383, 180] width 113 height 20
click at [319, 184] on input "[PERSON_NAME]" at bounding box center [312, 180] width 16 height 16
checkbox input "false"
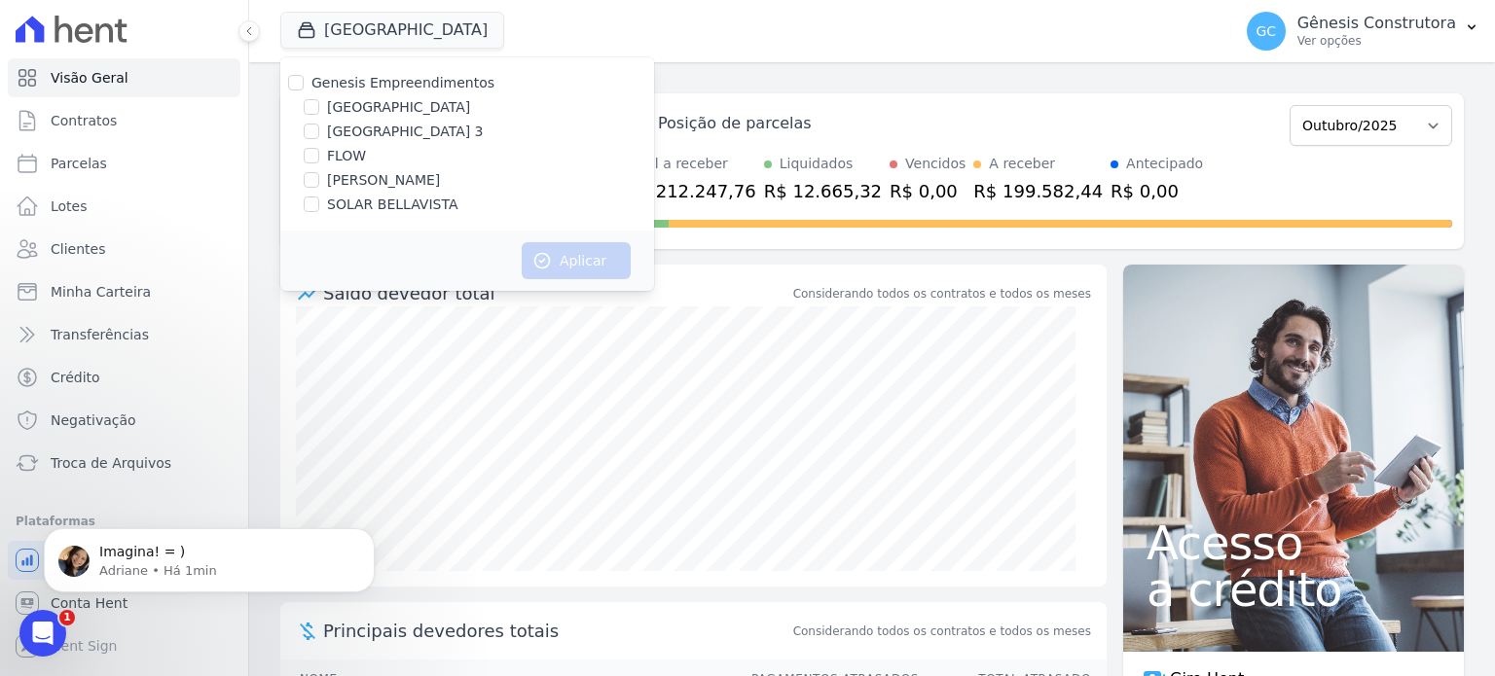
click at [361, 201] on label "SOLAR BELLAVISTA" at bounding box center [392, 205] width 130 height 20
click at [319, 201] on input "SOLAR BELLAVISTA" at bounding box center [312, 205] width 16 height 16
checkbox input "true"
click at [557, 256] on button "Aplicar" at bounding box center [576, 260] width 109 height 37
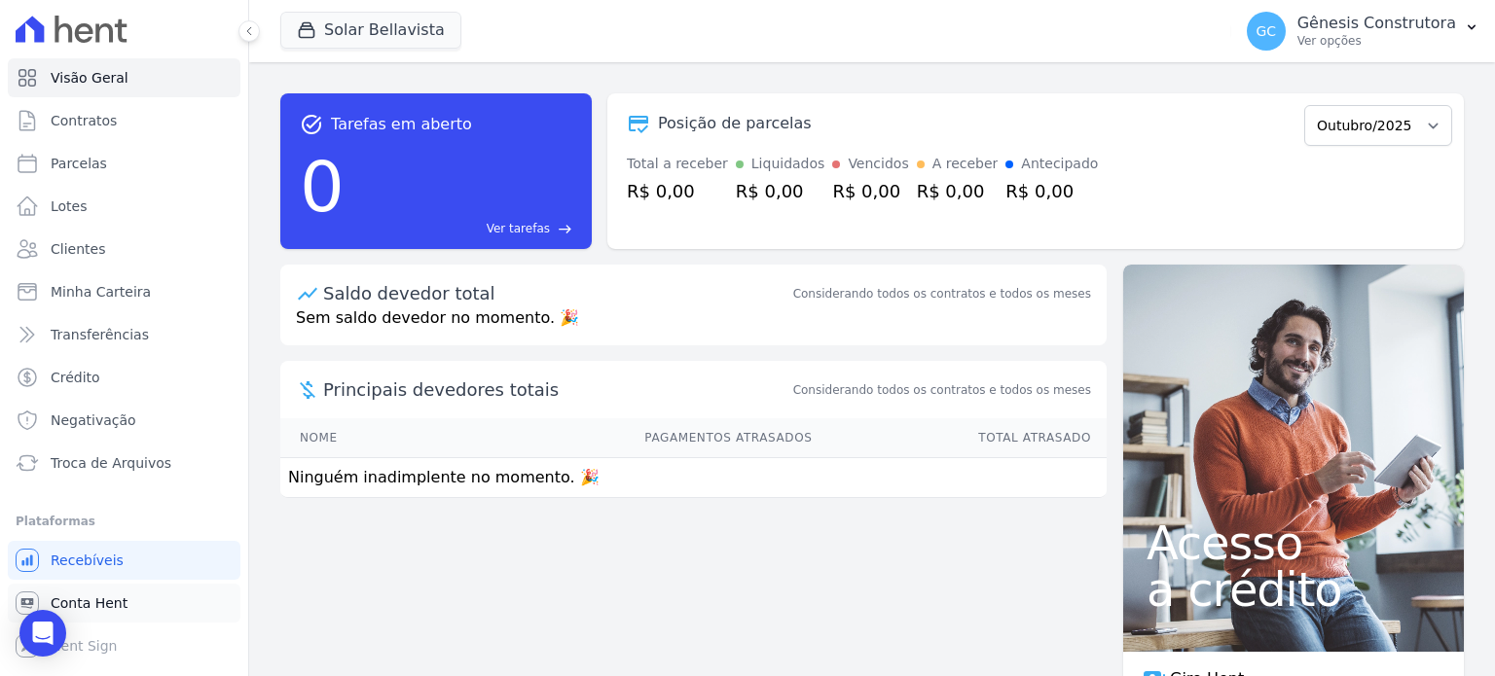
click at [94, 600] on span "Conta Hent" at bounding box center [89, 603] width 77 height 19
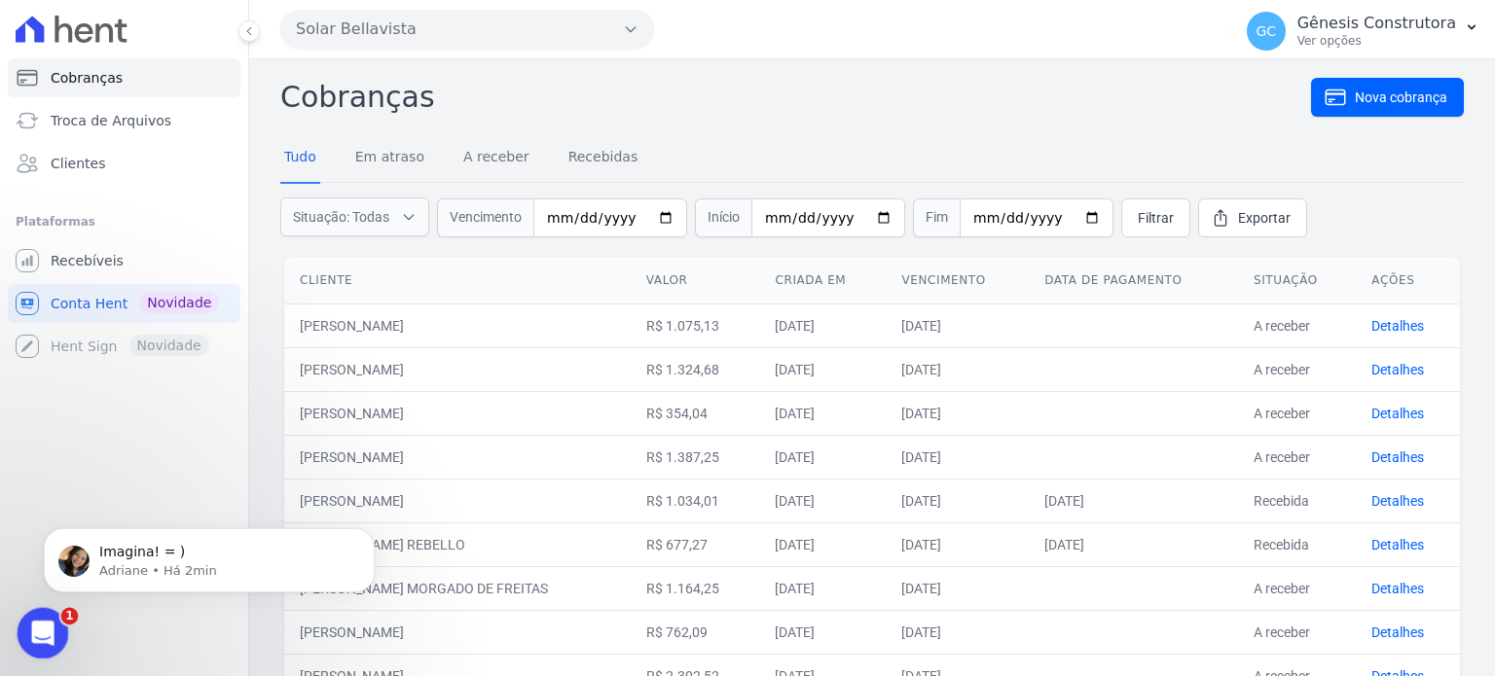
click at [41, 633] on icon "Abertura do Messenger da Intercom" at bounding box center [40, 631] width 32 height 32
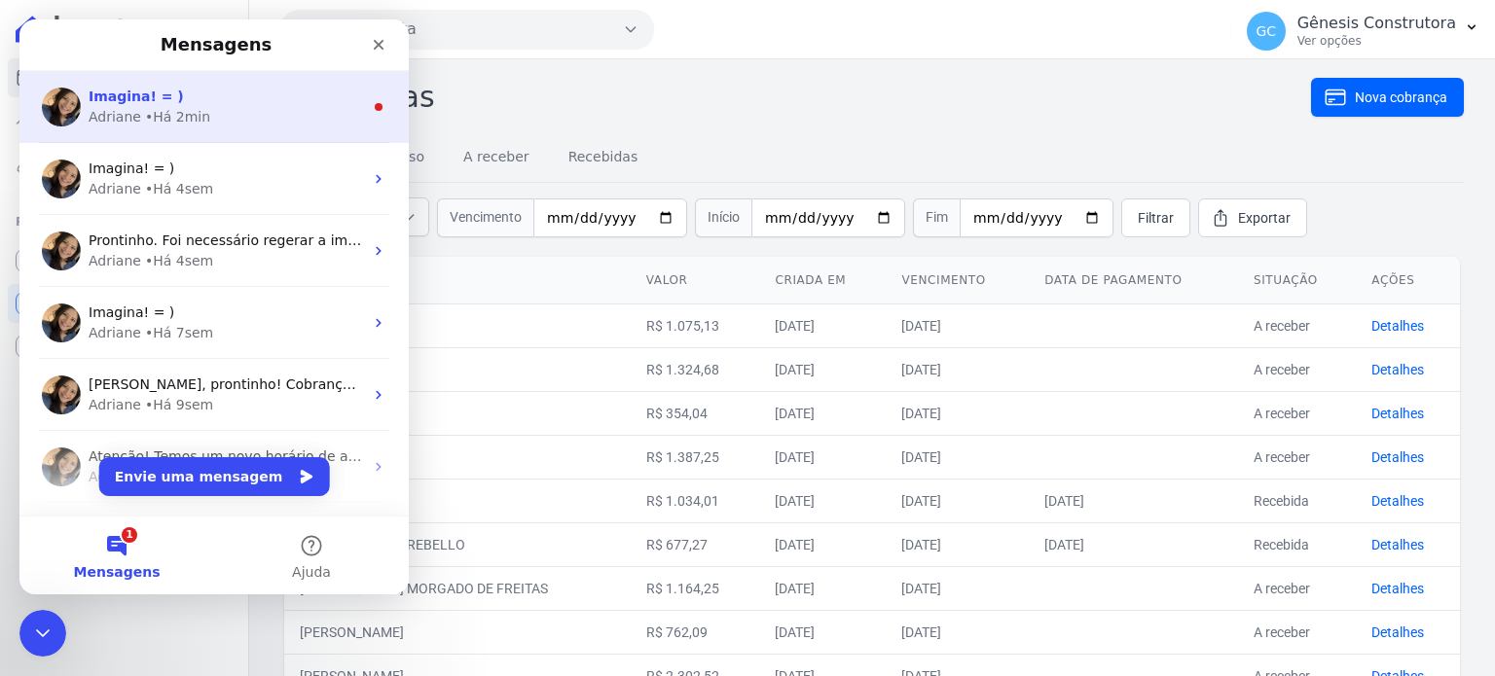
click at [252, 123] on div "Adriane • Há 2min" at bounding box center [226, 117] width 274 height 20
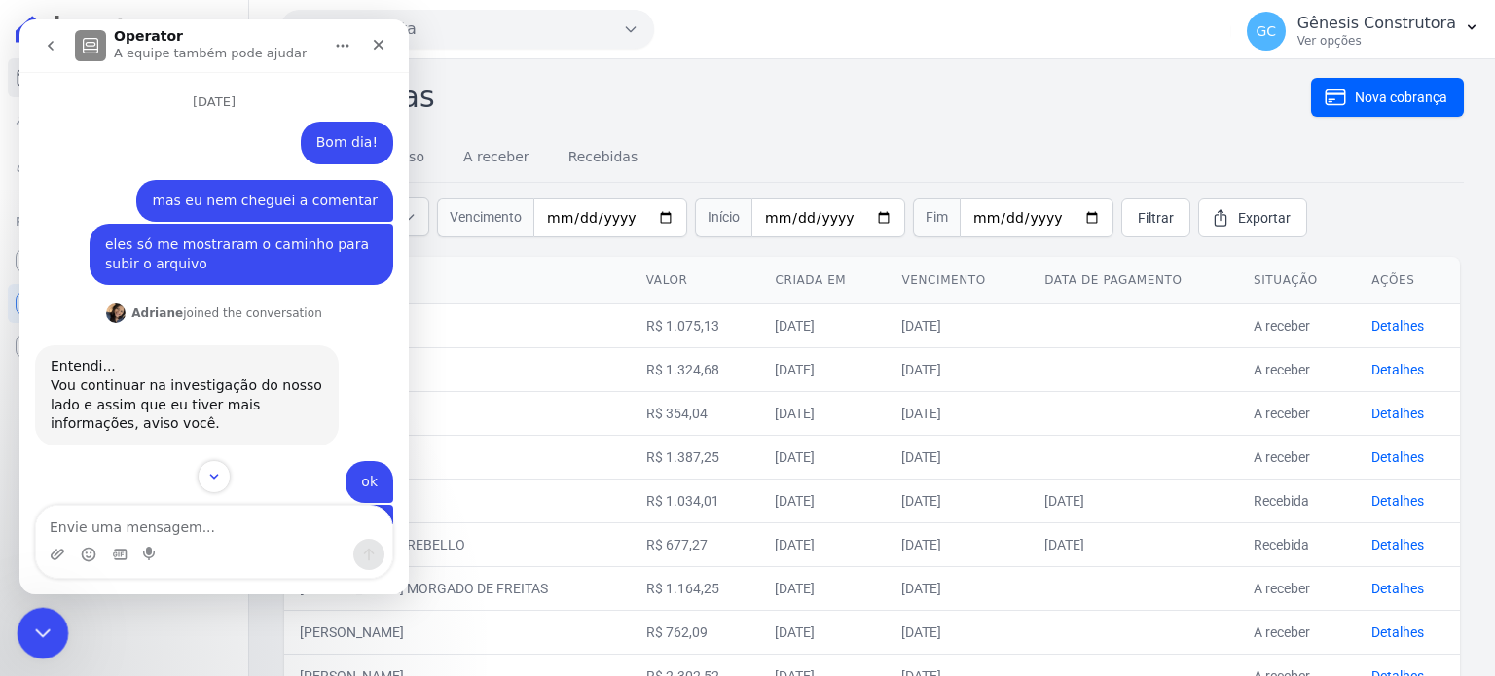
scroll to position [49, 0]
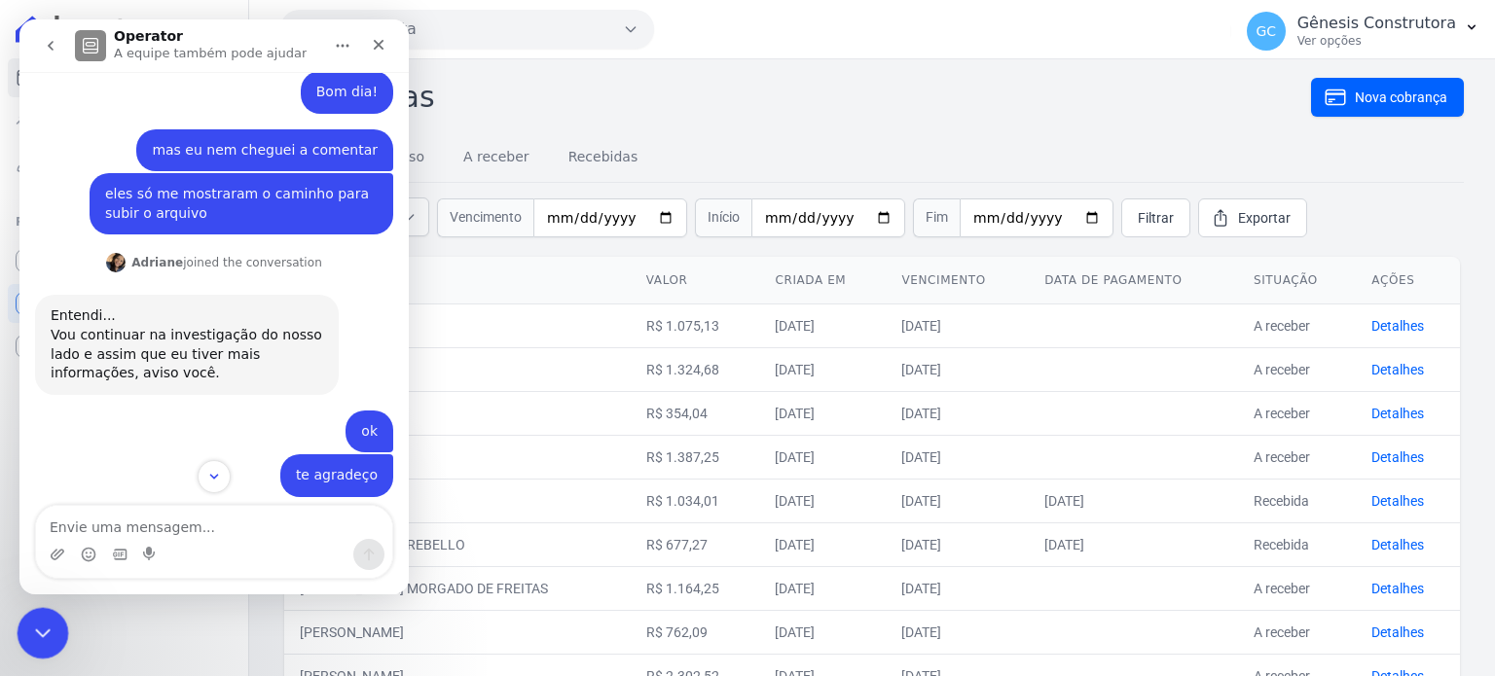
click at [57, 607] on div "Encerramento do Messenger da Intercom" at bounding box center [40, 630] width 47 height 47
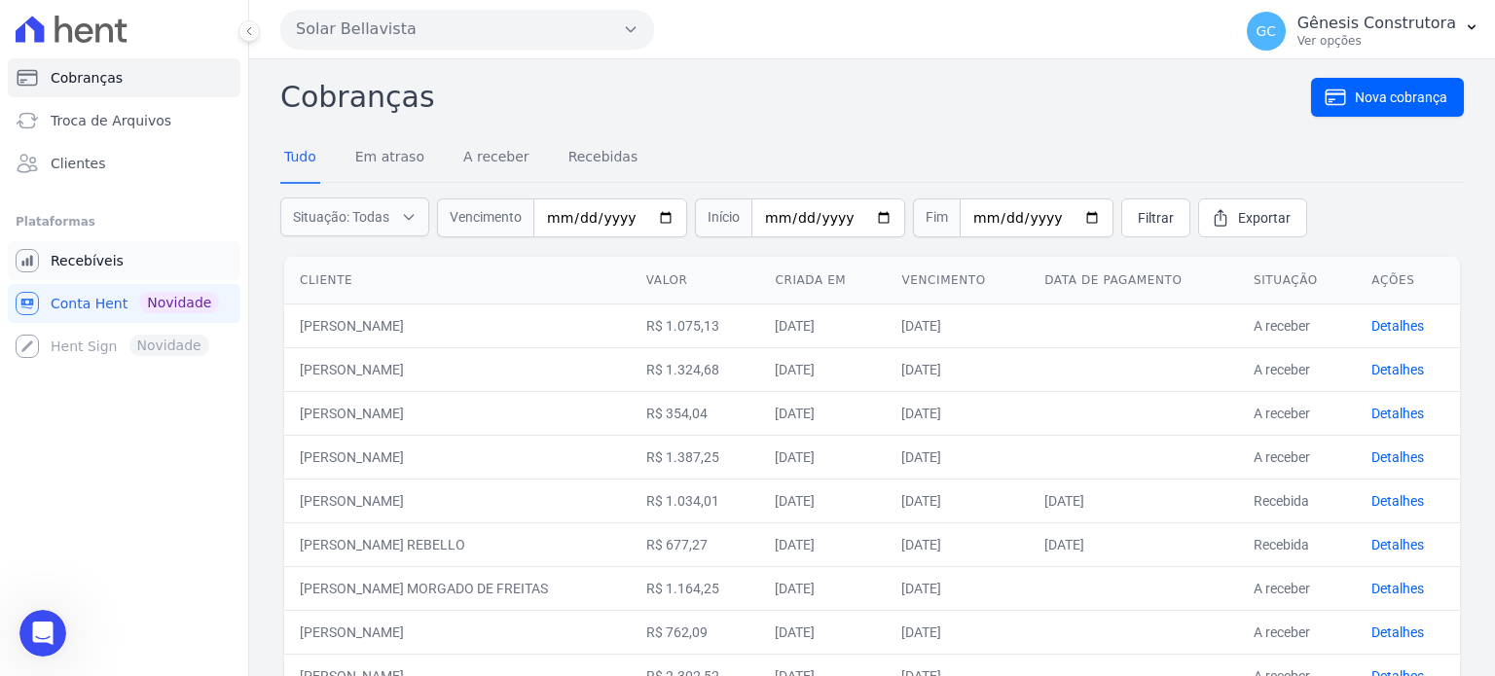
scroll to position [15854, 0]
click at [130, 251] on link "Recebíveis" at bounding box center [124, 260] width 233 height 39
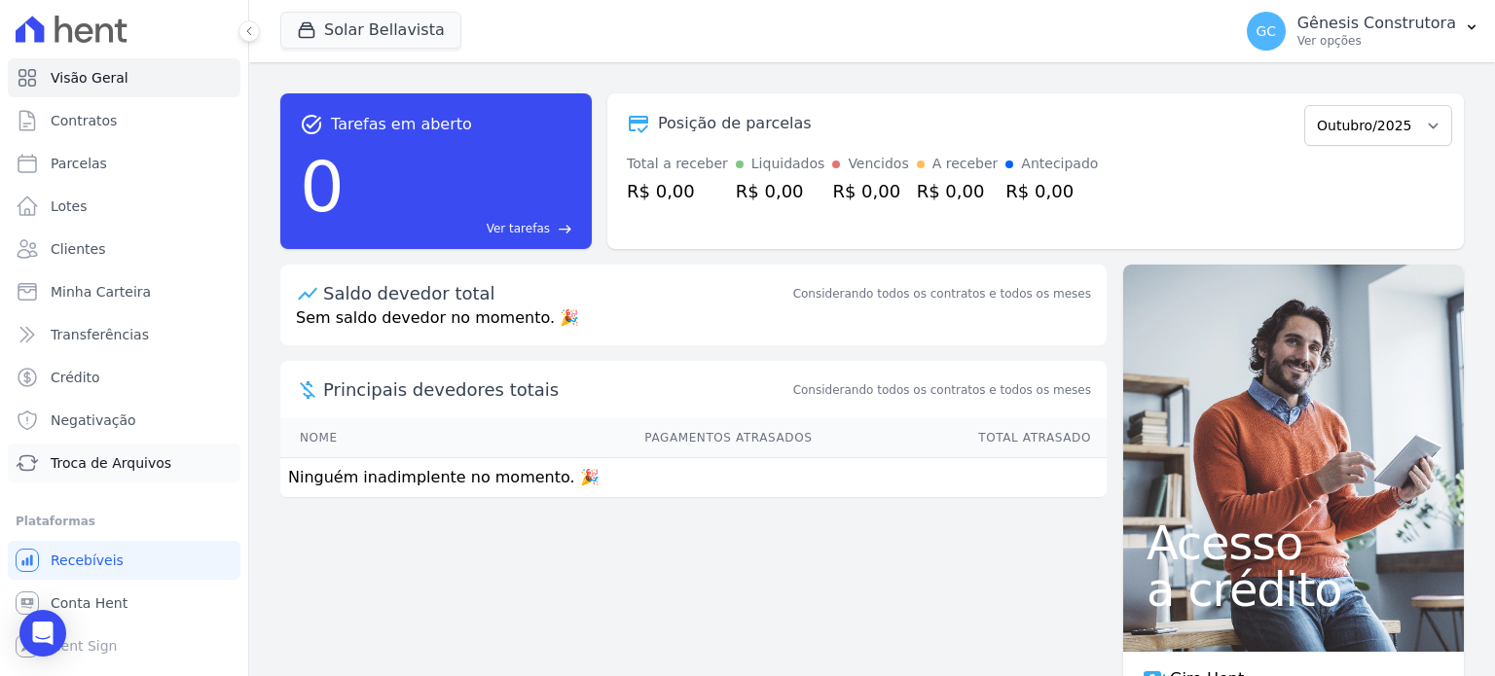
click at [141, 459] on span "Troca de Arquivos" at bounding box center [111, 462] width 121 height 19
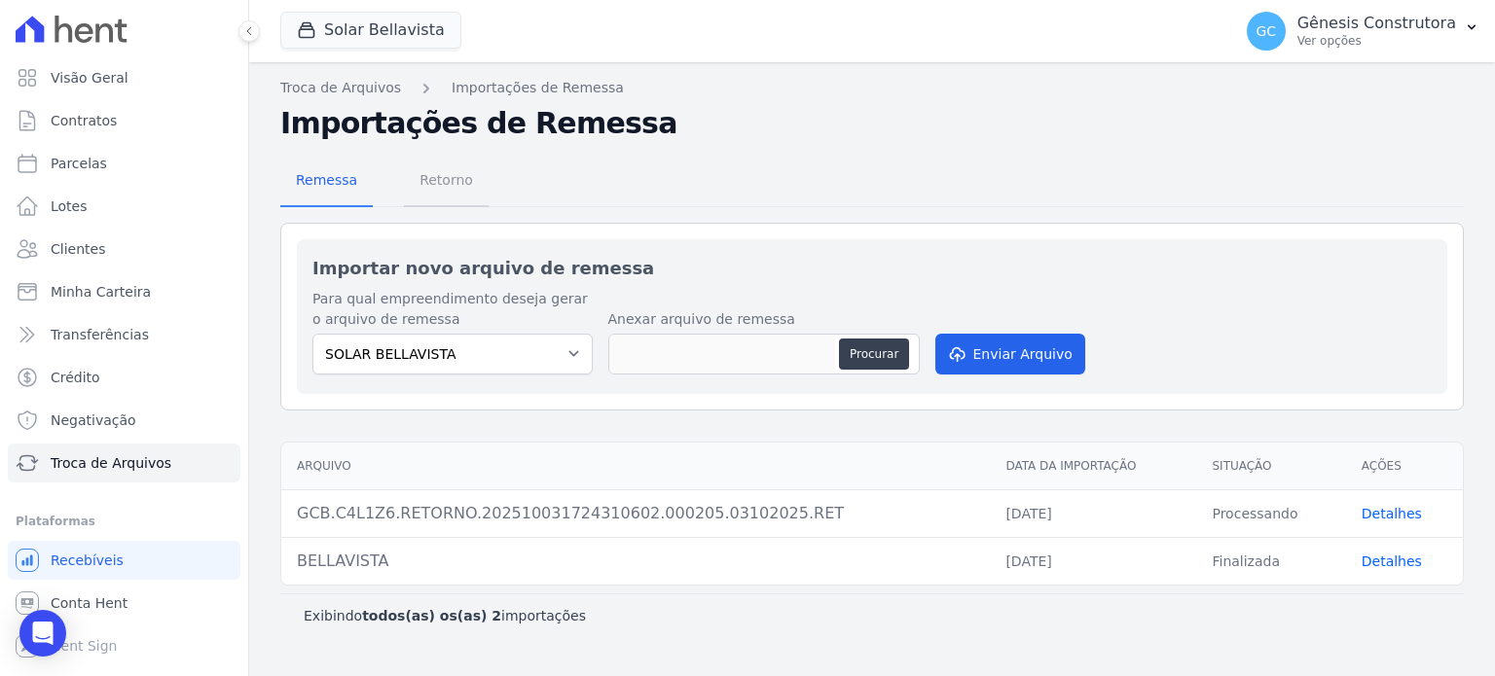
click at [414, 194] on span "Retorno" at bounding box center [446, 180] width 77 height 39
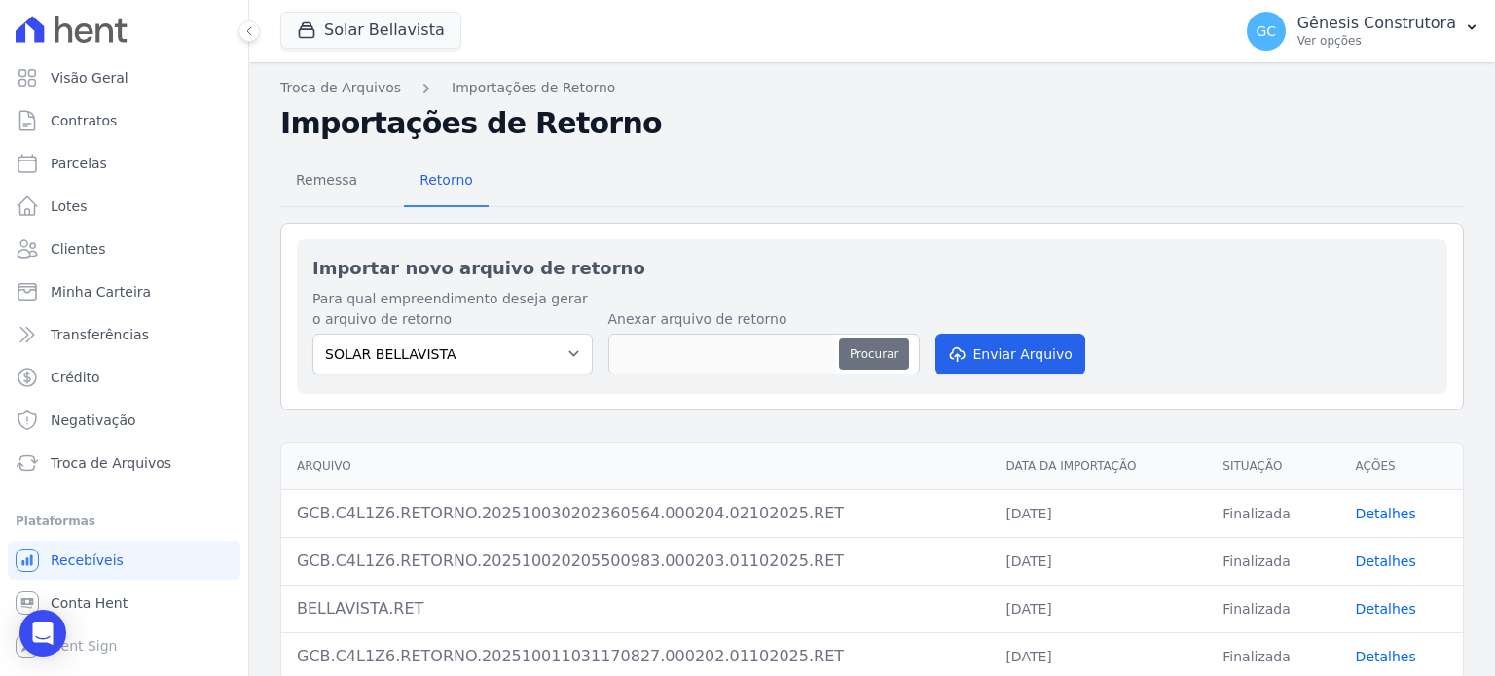
click at [869, 348] on button "Procurar" at bounding box center [874, 354] width 70 height 31
type input "GCB.C4L1Z6.RETORNO.202510070225550253.000207.06102025.RET"
click at [1000, 342] on button "Enviar Arquivo" at bounding box center [1010, 354] width 150 height 41
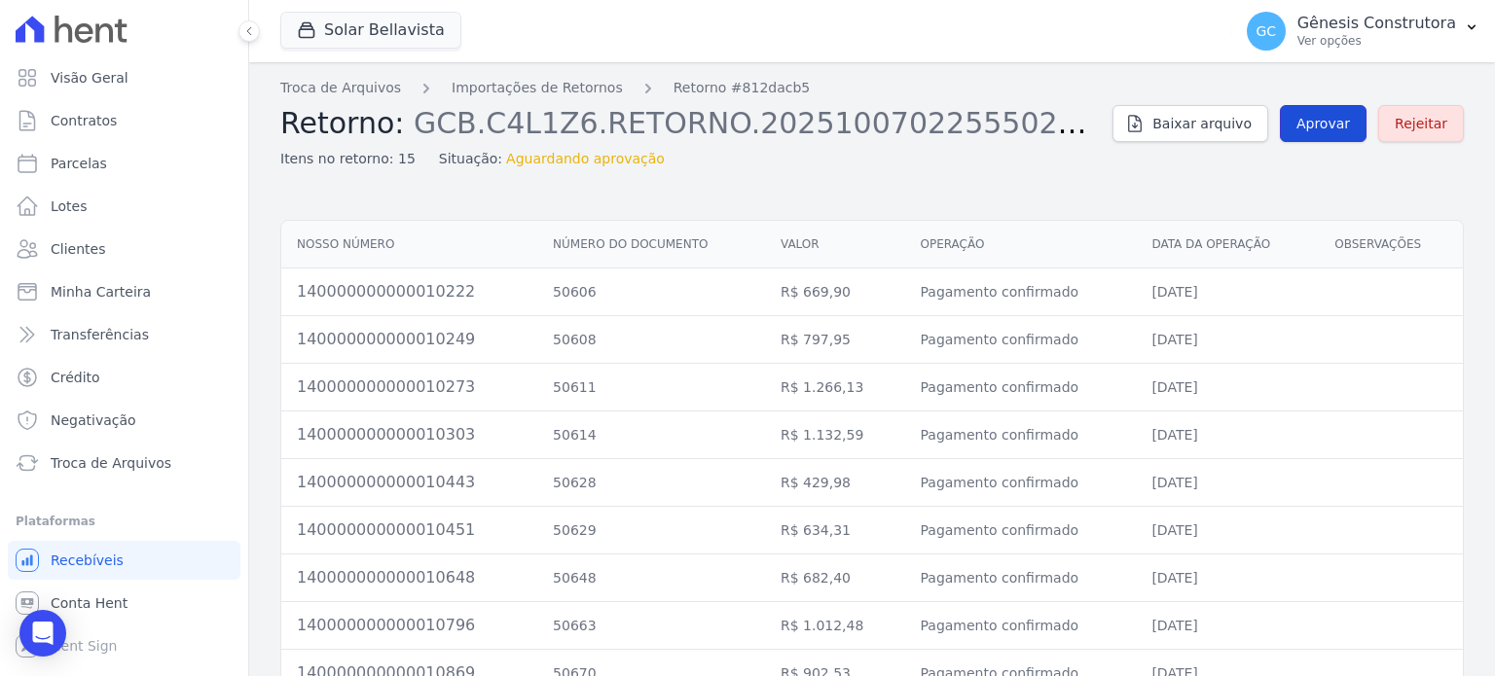
click at [1338, 117] on span "Aprovar" at bounding box center [1323, 123] width 54 height 19
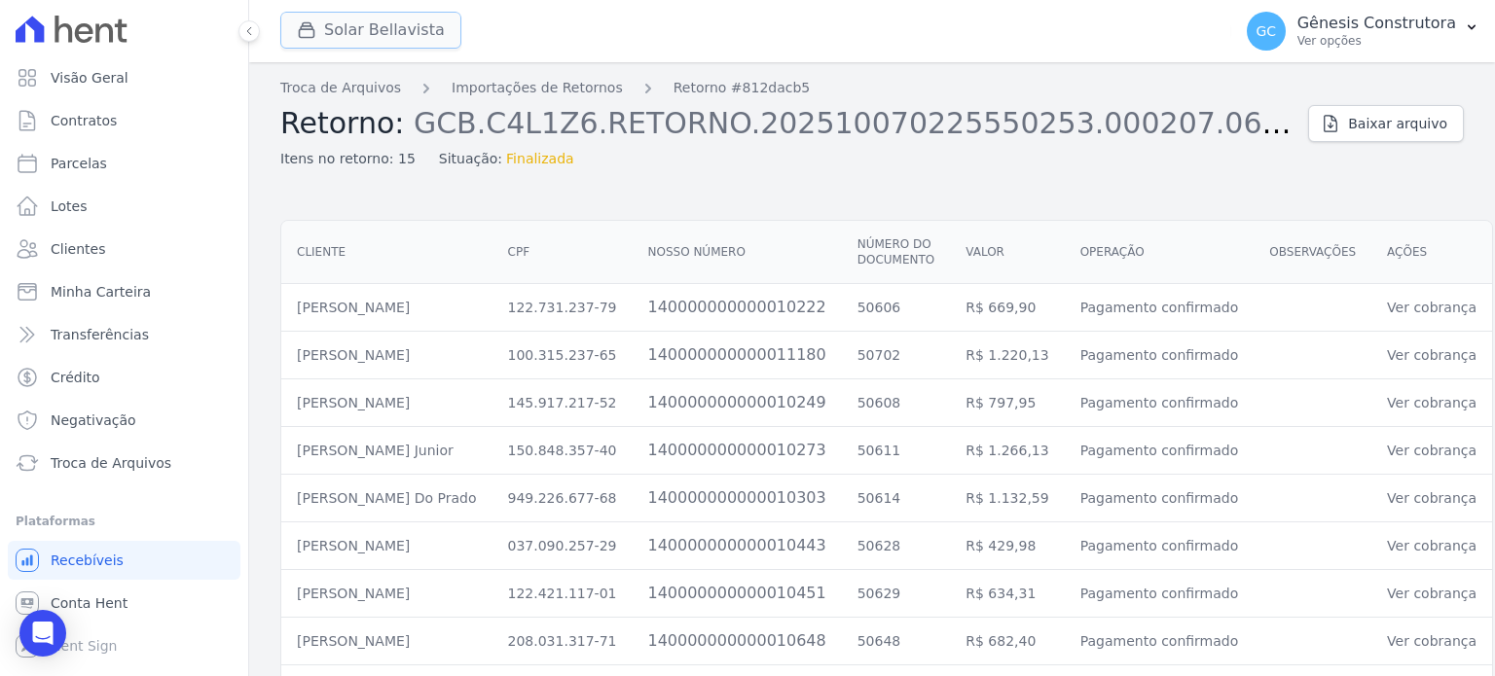
click at [362, 31] on button "Solar Bellavista" at bounding box center [370, 30] width 181 height 37
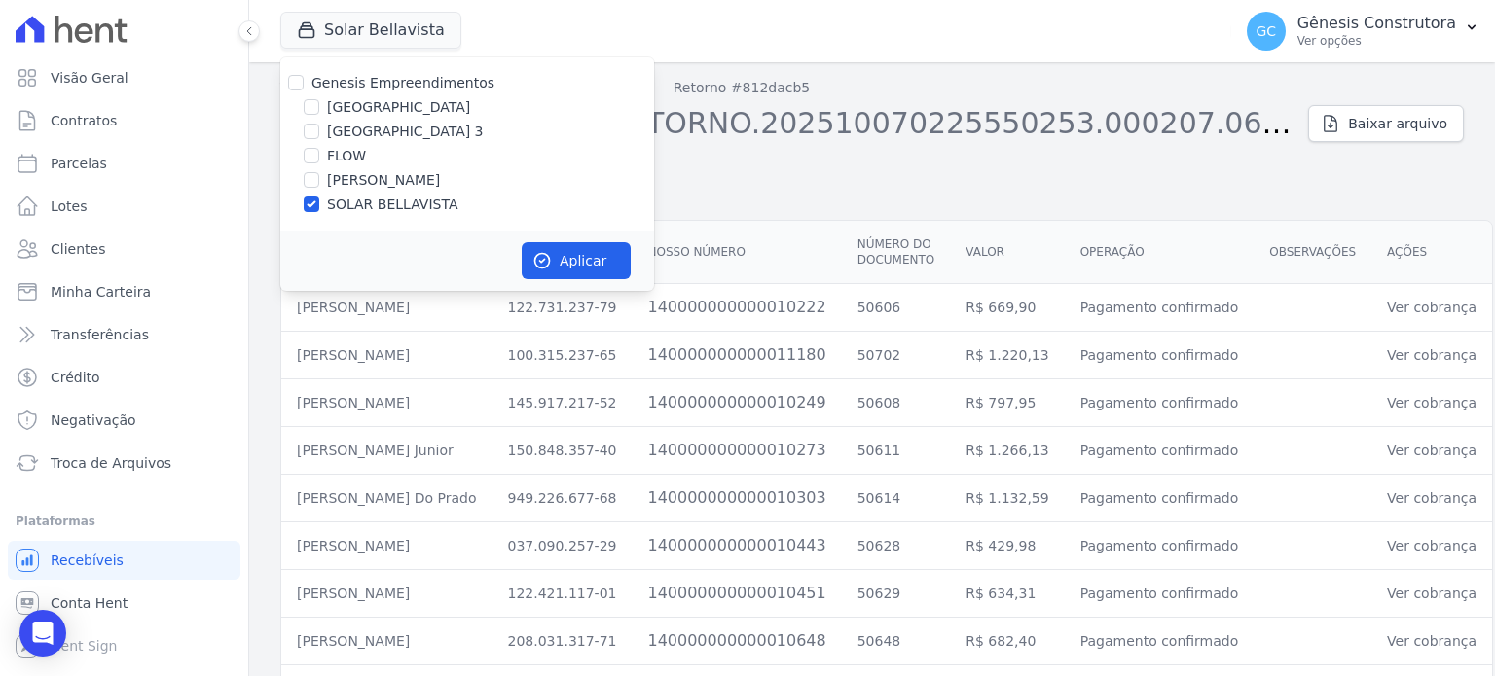
click at [336, 153] on label "FLOW" at bounding box center [346, 156] width 39 height 20
click at [313, 162] on input "FLOW" at bounding box center [312, 156] width 16 height 16
checkbox input "true"
click at [314, 193] on div "Genesis Empreendimentos [GEOGRAPHIC_DATA] [GEOGRAPHIC_DATA] FLOW [PERSON_NAME] …" at bounding box center [467, 143] width 374 height 173
click at [314, 199] on input "SOLAR BELLAVISTA" at bounding box center [312, 205] width 16 height 16
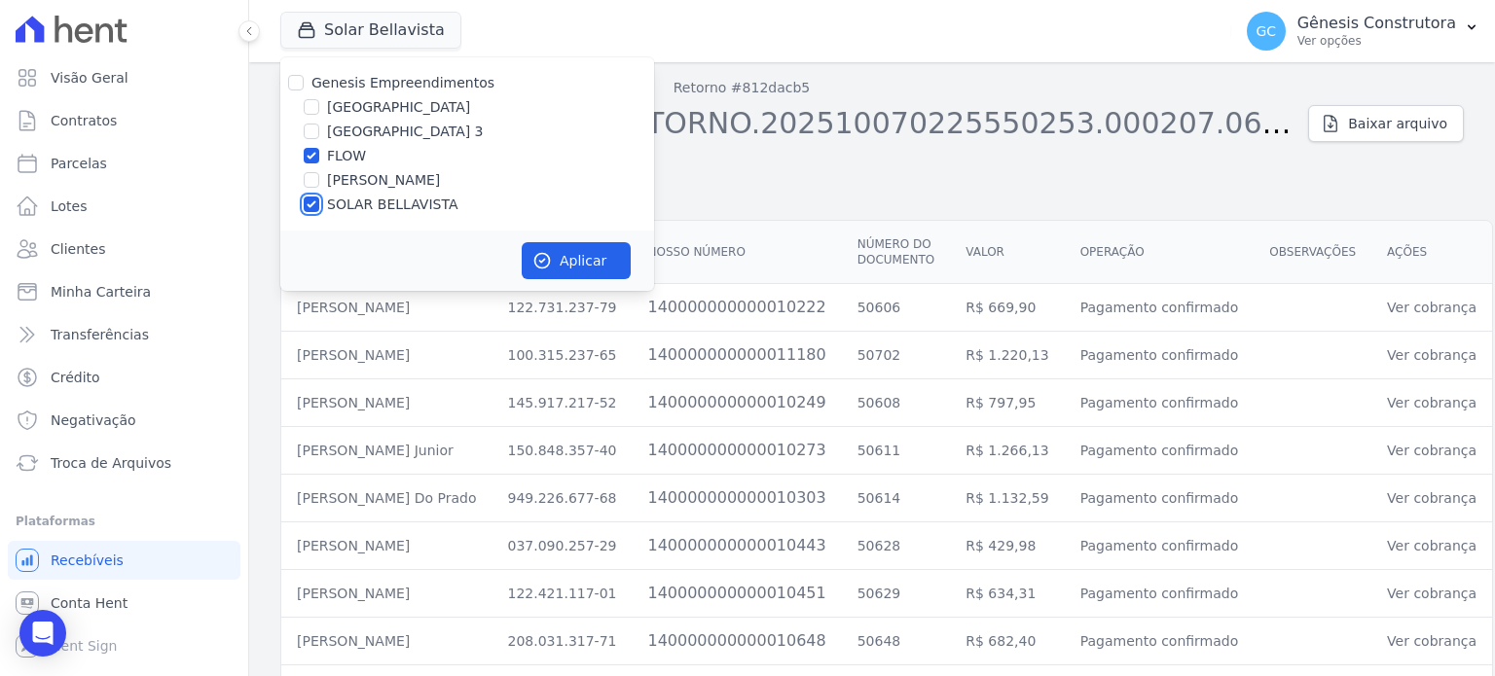
checkbox input "false"
click at [584, 248] on button "Aplicar" at bounding box center [576, 260] width 109 height 37
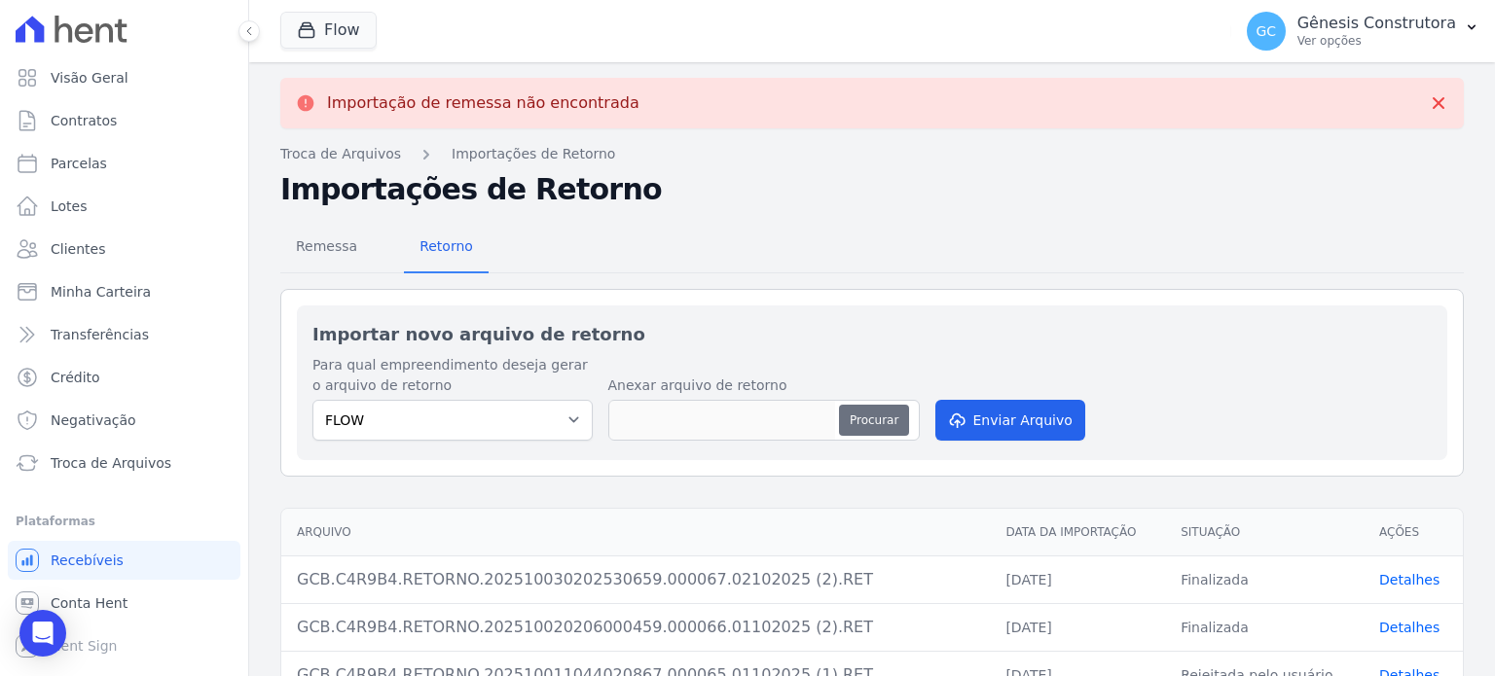
click at [875, 419] on button "Procurar" at bounding box center [874, 420] width 70 height 31
type input "GCB.C4R9B4.RETORNO.202510070226080801.000069.06102025.RET"
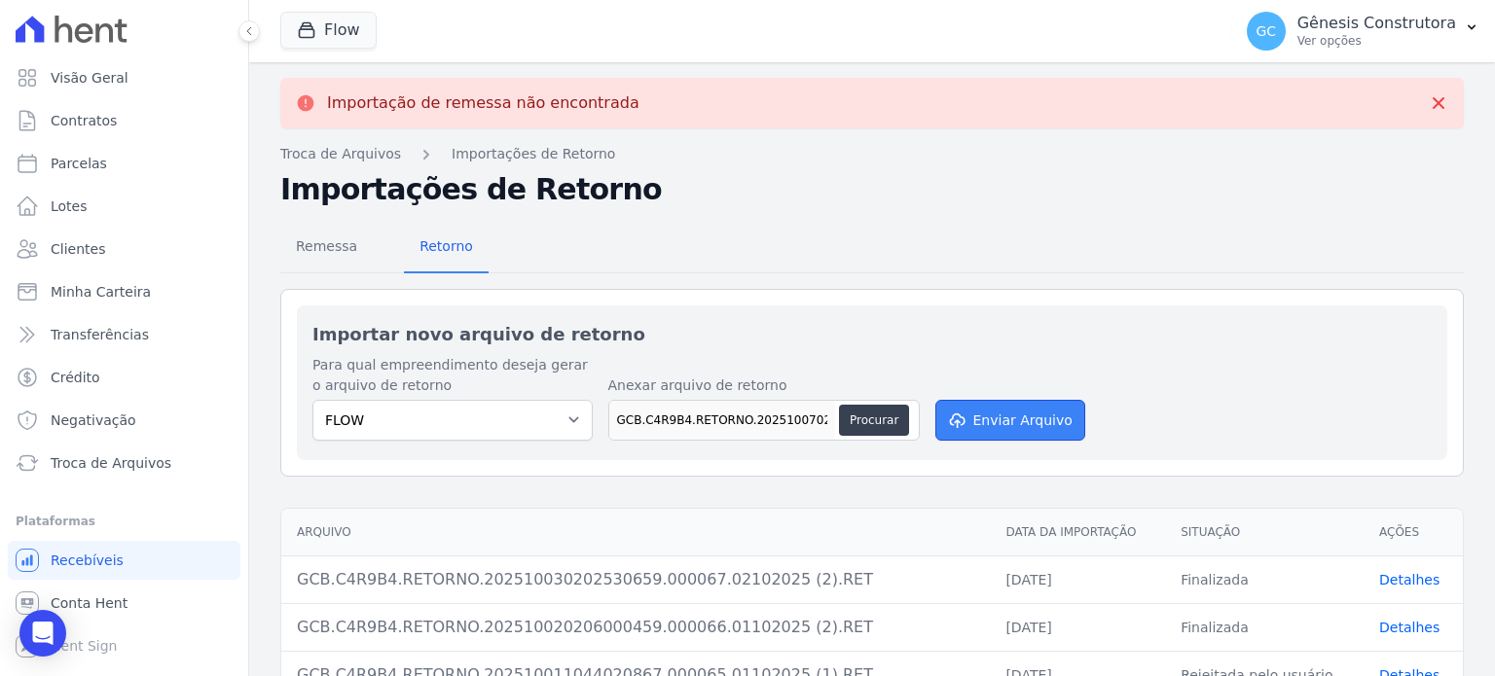
click at [993, 415] on button "Enviar Arquivo" at bounding box center [1010, 420] width 150 height 41
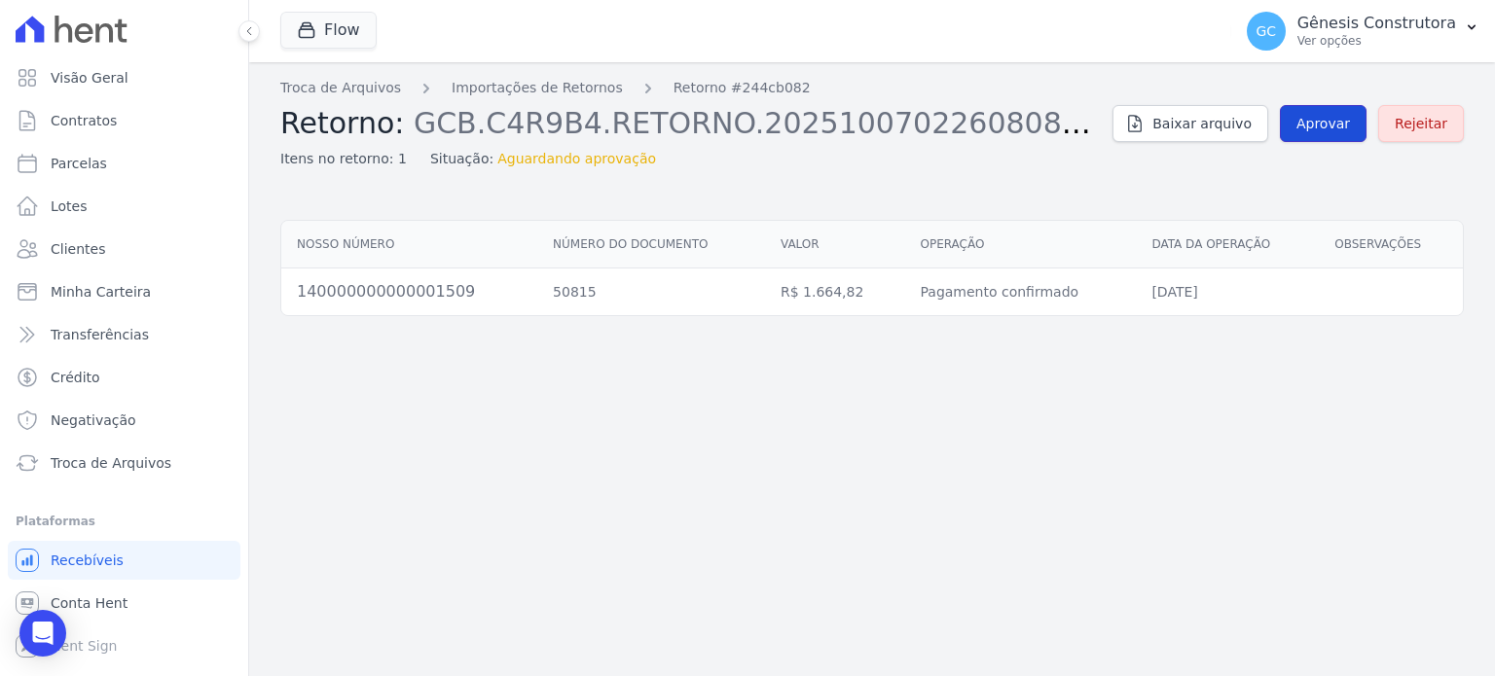
click at [1344, 124] on span "Aprovar" at bounding box center [1323, 123] width 54 height 19
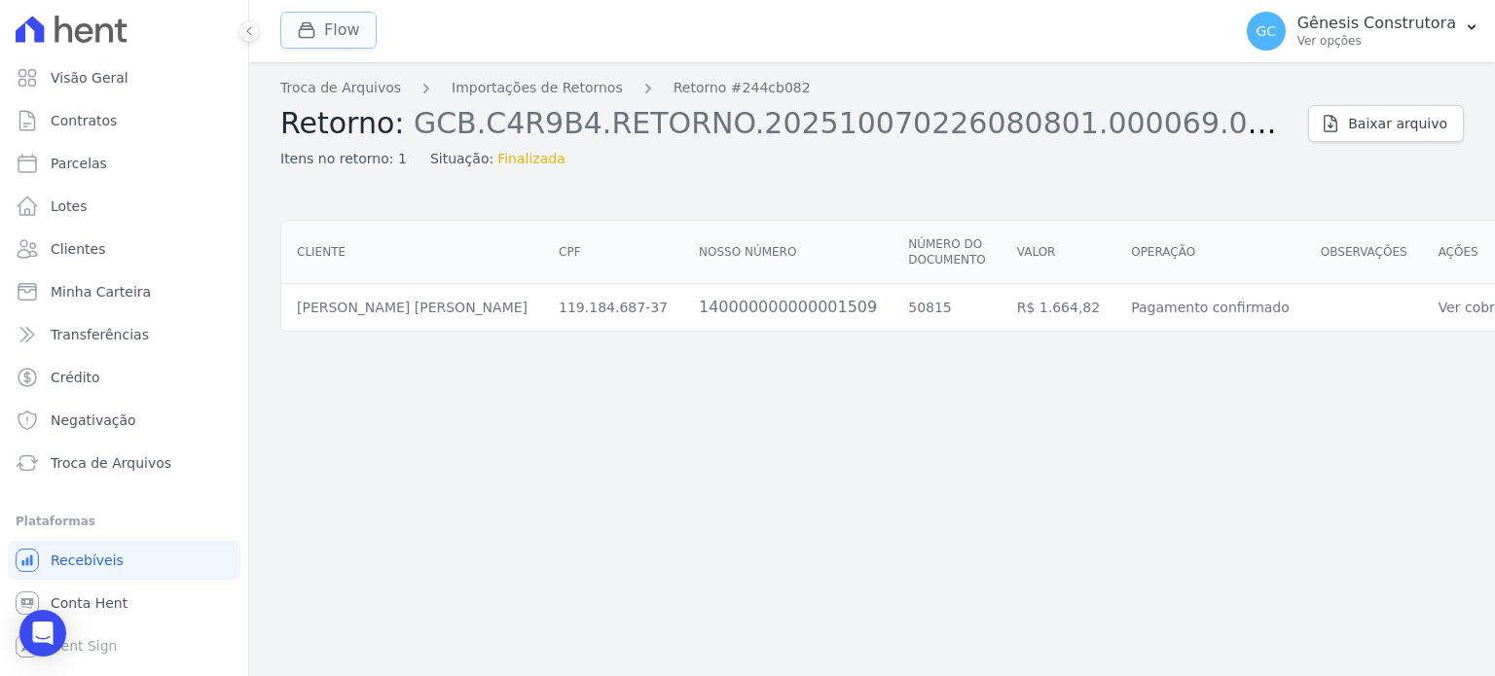
click at [324, 26] on button "Flow" at bounding box center [328, 30] width 96 height 37
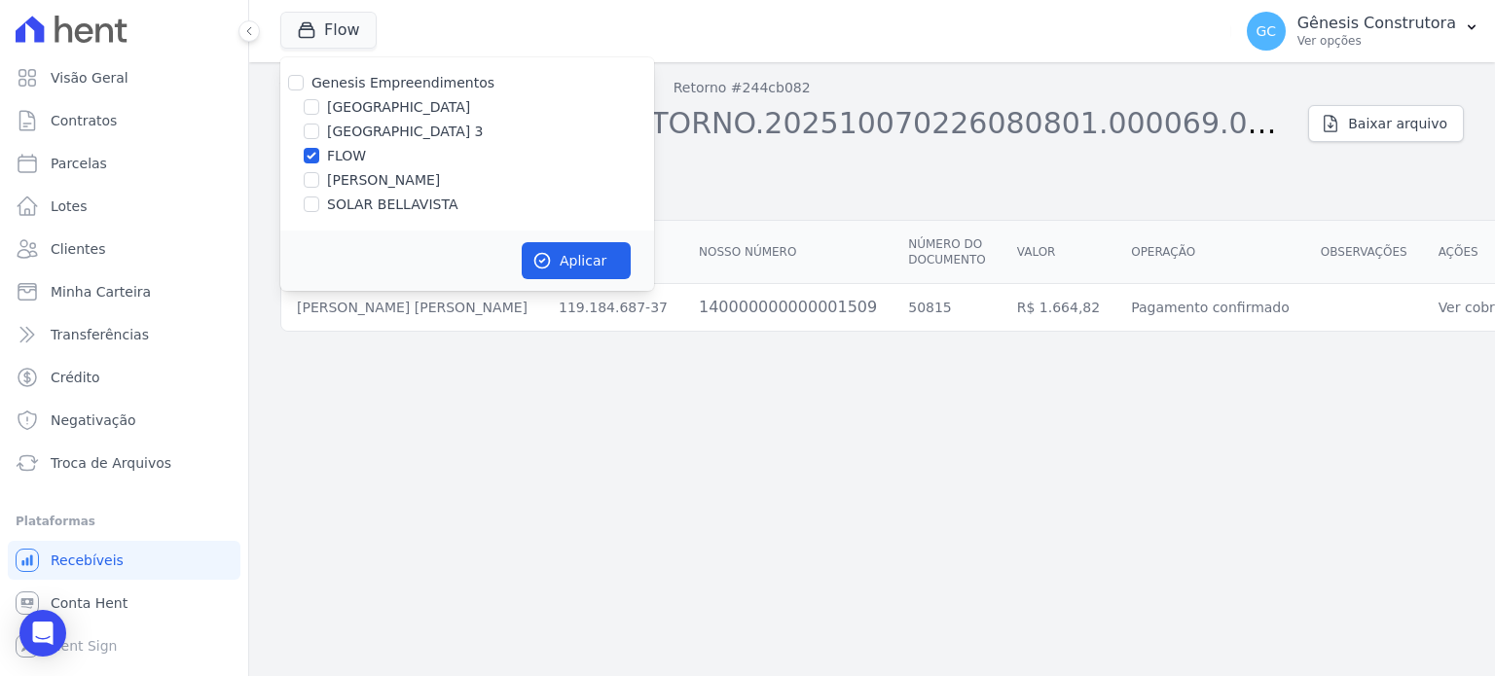
click at [366, 108] on label "[GEOGRAPHIC_DATA]" at bounding box center [398, 107] width 143 height 20
click at [319, 108] on input "[GEOGRAPHIC_DATA]" at bounding box center [312, 107] width 16 height 16
checkbox input "true"
click at [334, 162] on label "FLOW" at bounding box center [346, 156] width 39 height 20
click at [319, 162] on input "FLOW" at bounding box center [312, 156] width 16 height 16
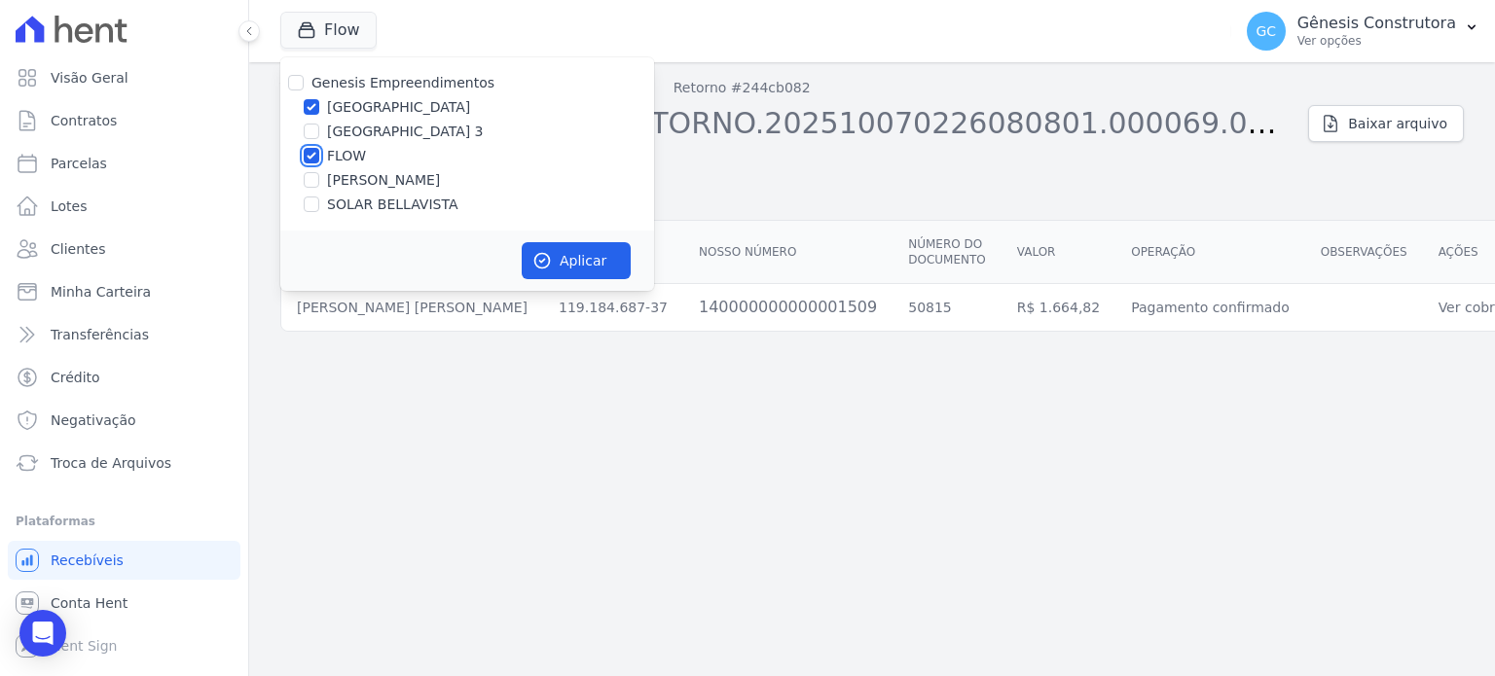
checkbox input "false"
click at [601, 269] on button "Aplicar" at bounding box center [576, 260] width 109 height 37
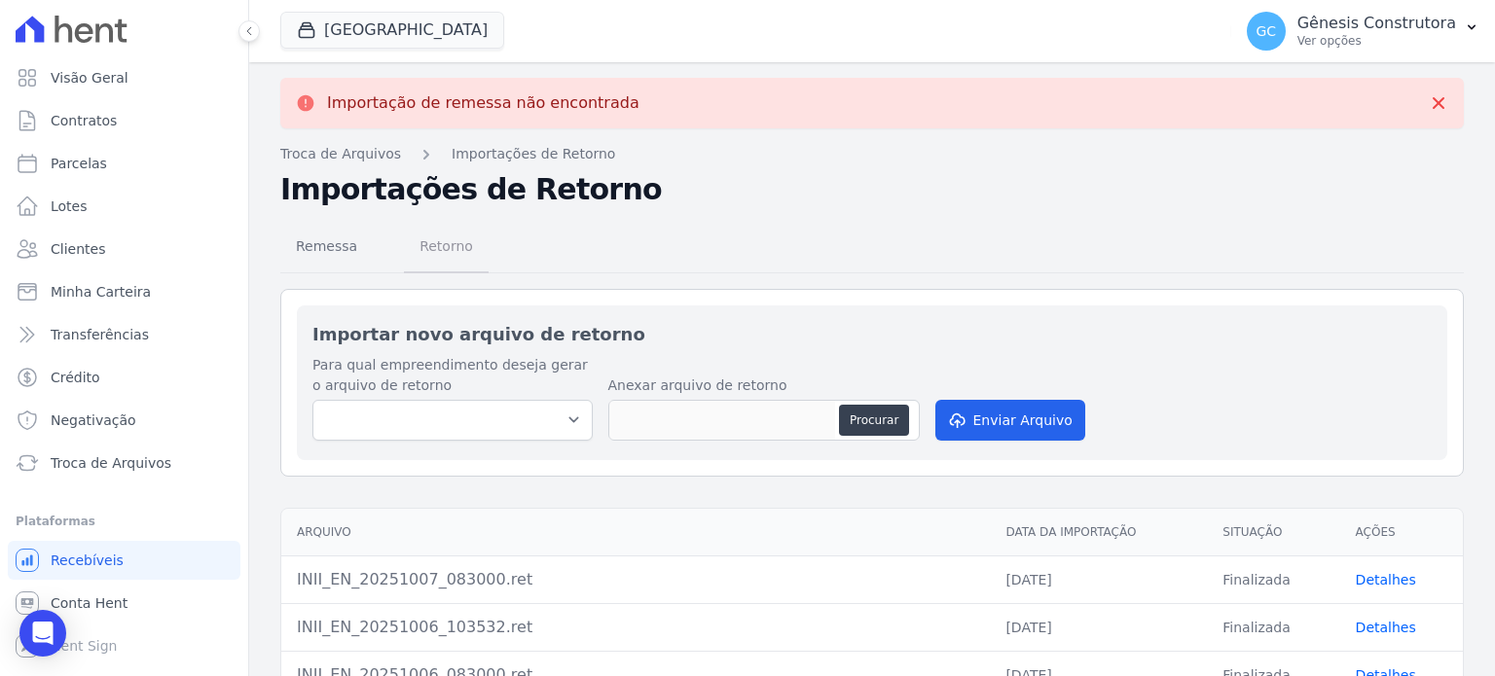
click at [459, 239] on span "Retorno" at bounding box center [446, 246] width 77 height 39
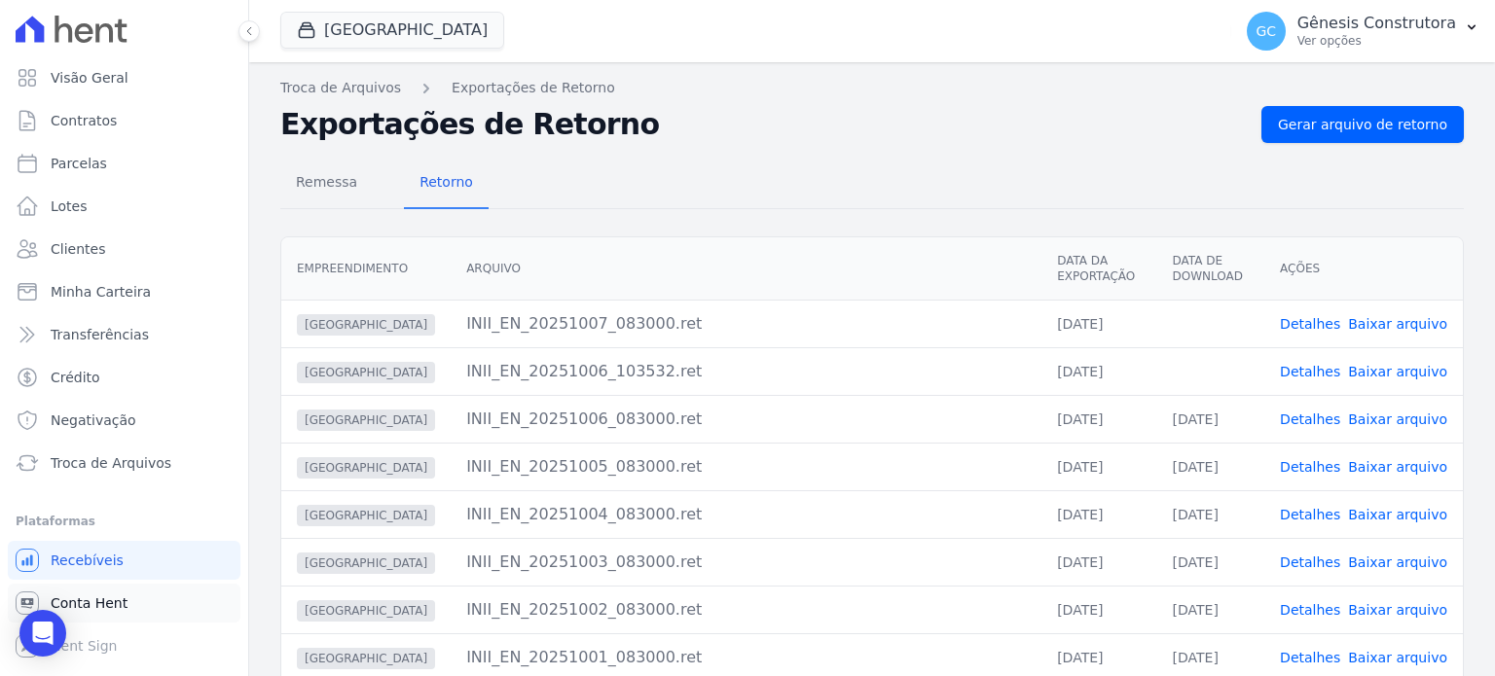
click at [111, 616] on link "Conta Hent" at bounding box center [124, 603] width 233 height 39
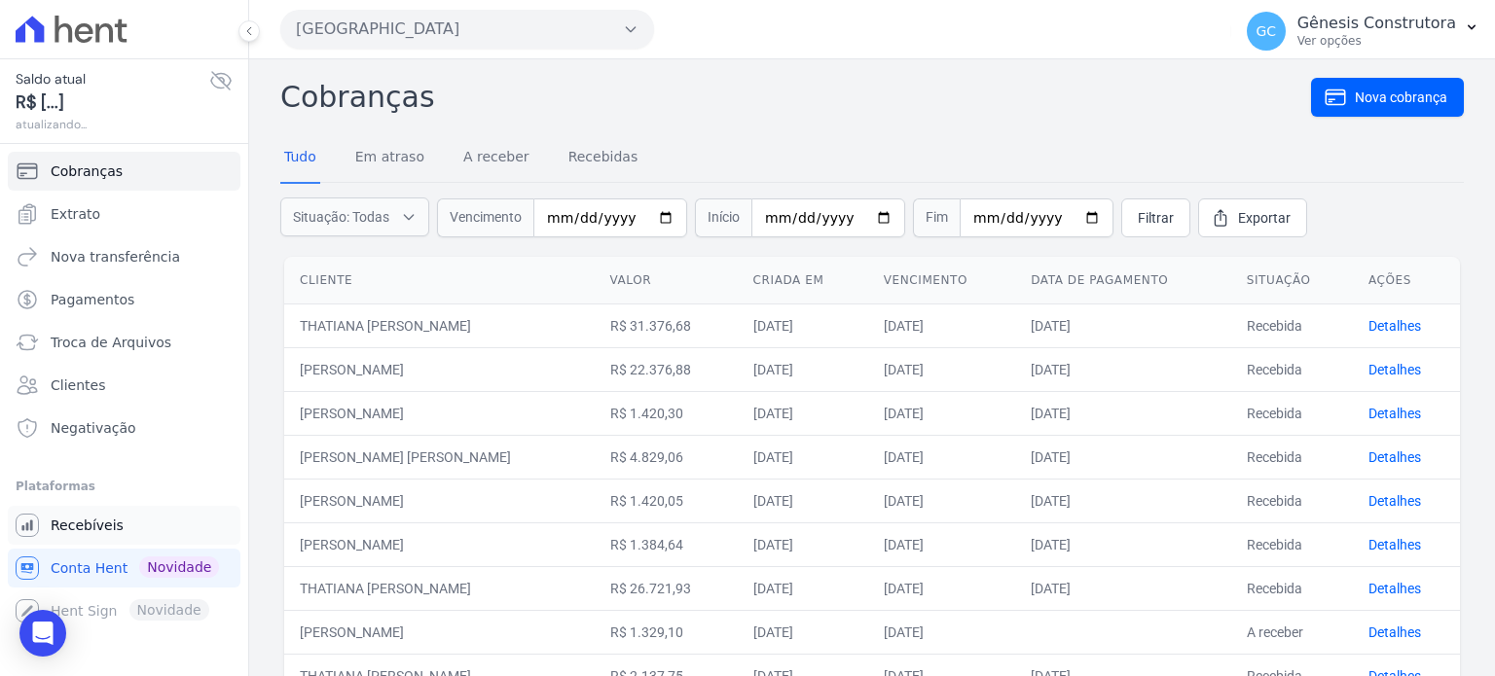
click at [98, 535] on link "Recebíveis" at bounding box center [124, 525] width 233 height 39
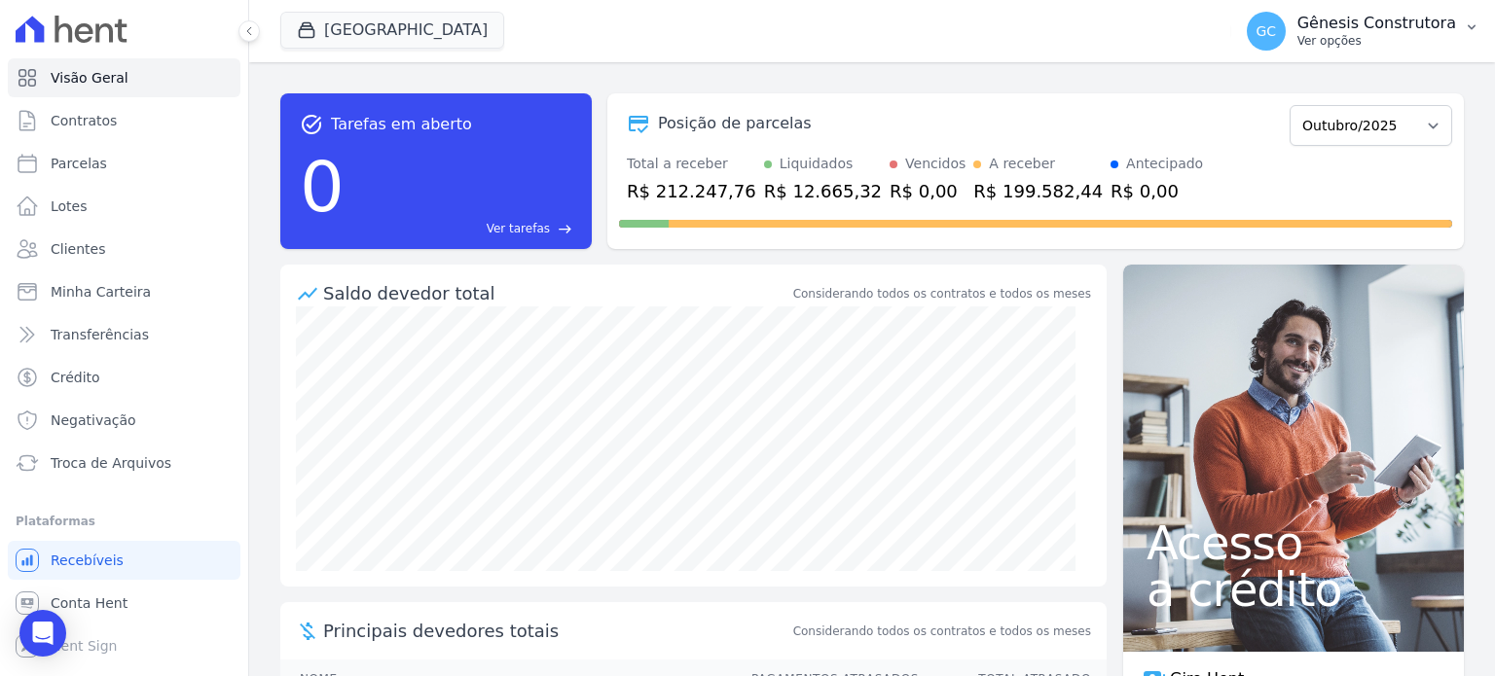
click at [1358, 18] on p "Gênesis Construtora" at bounding box center [1376, 23] width 159 height 19
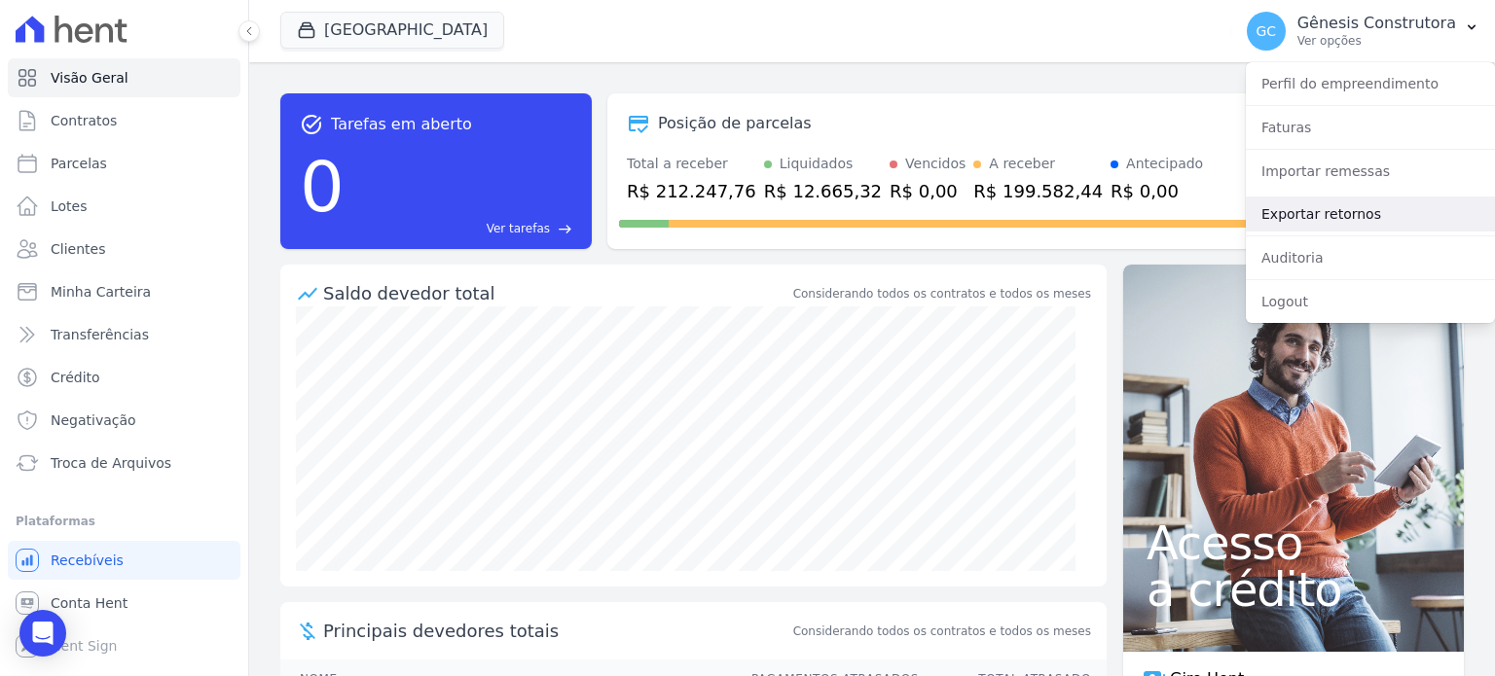
click at [1355, 212] on link "Exportar retornos" at bounding box center [1369, 214] width 249 height 35
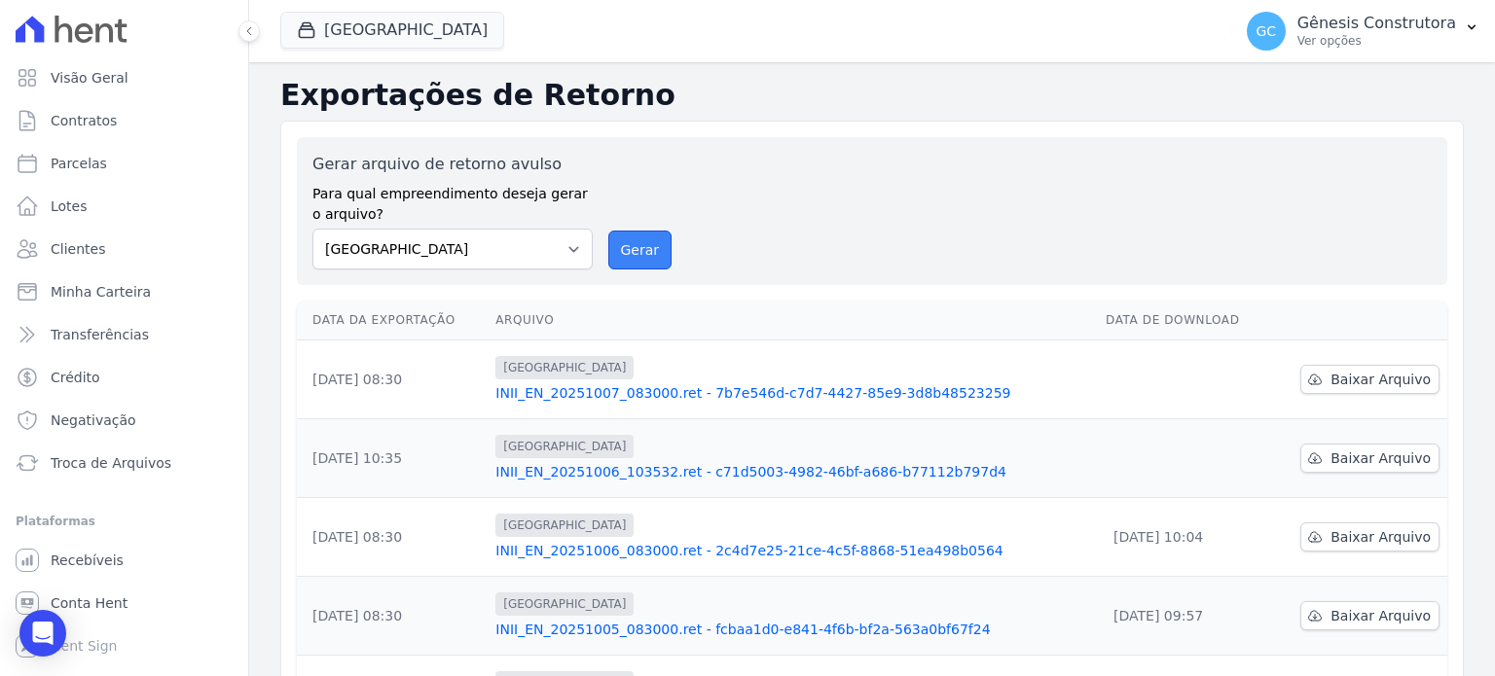
click at [623, 257] on button "Gerar" at bounding box center [640, 250] width 64 height 39
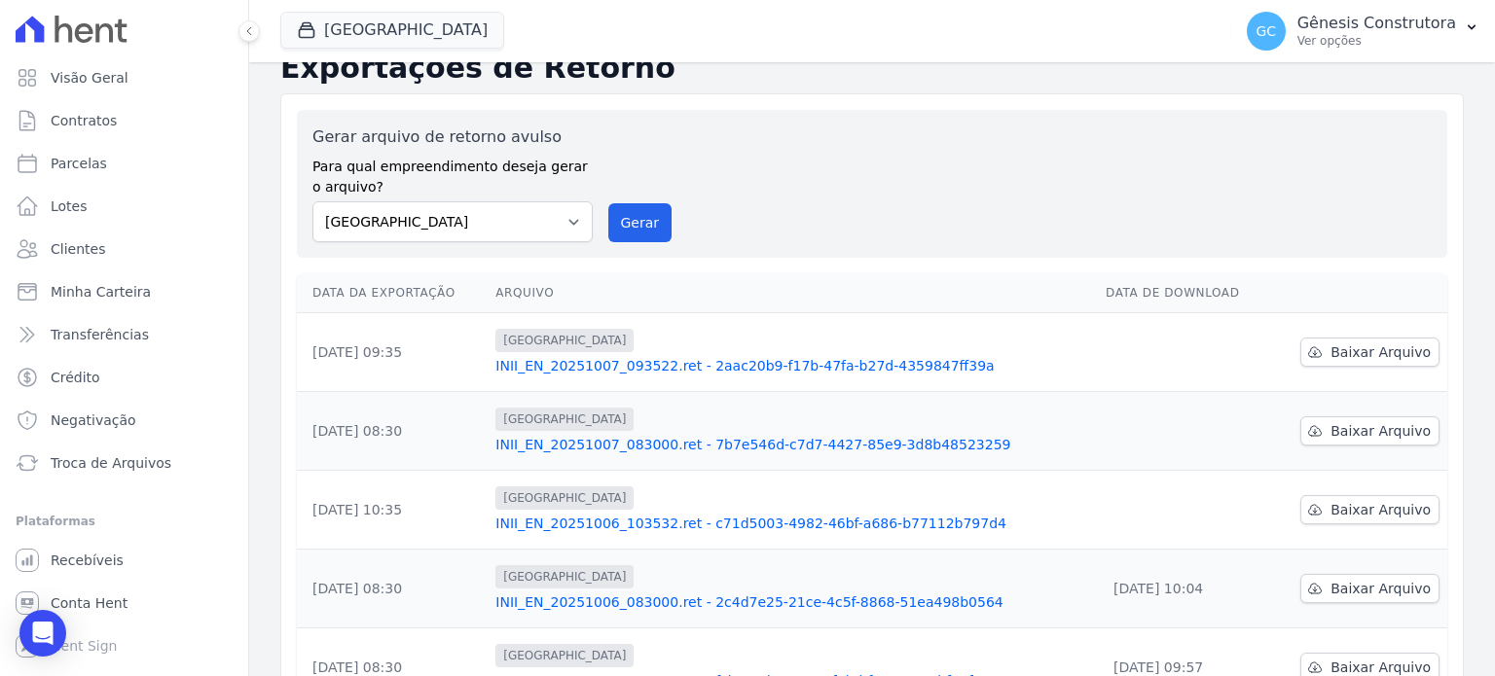
scroll to position [195, 0]
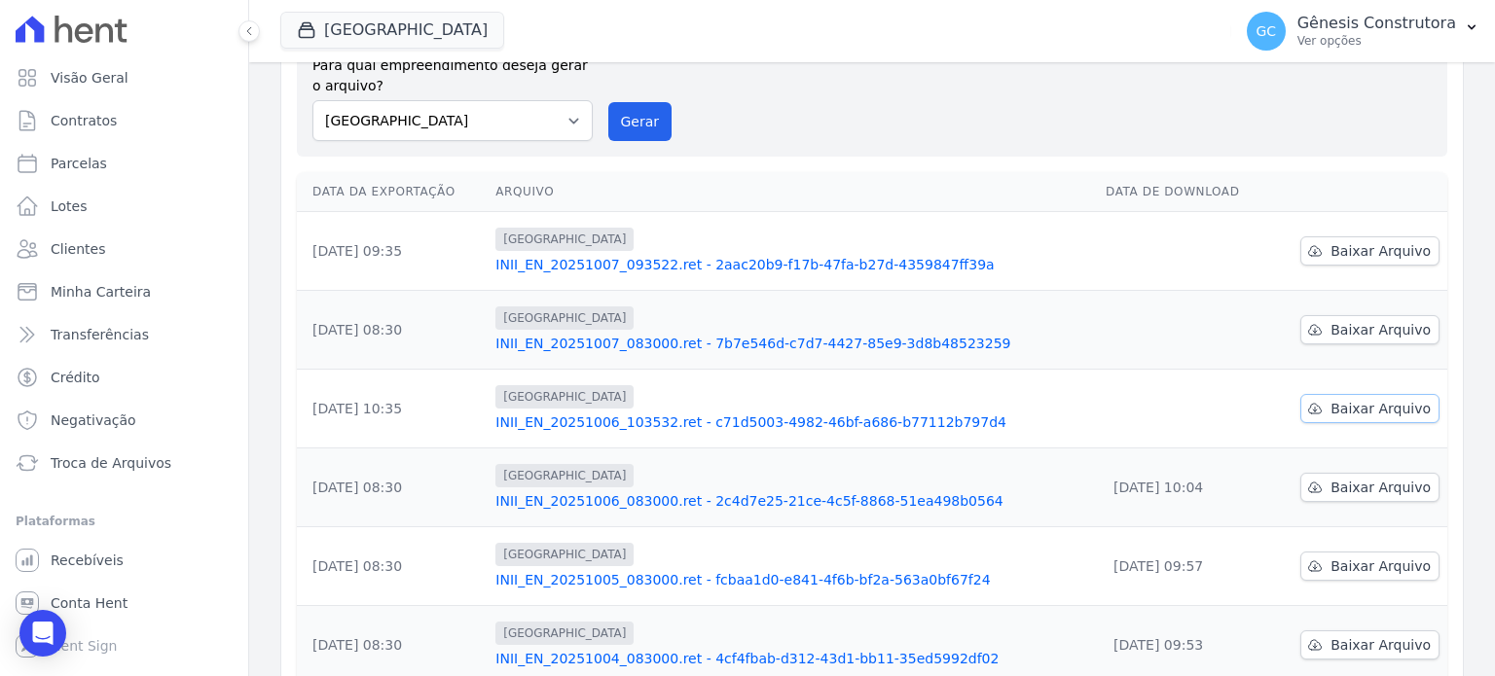
click at [1378, 418] on link "Baixar Arquivo" at bounding box center [1369, 408] width 139 height 29
click at [1334, 326] on span "Baixar Arquivo" at bounding box center [1380, 329] width 100 height 19
click at [1473, 299] on div "O arquivo de retorno está sendo [PERSON_NAME]. Você receberá um email quando es…" at bounding box center [871, 485] width 1245 height 1234
click at [1384, 255] on span "Baixar Arquivo" at bounding box center [1380, 250] width 100 height 19
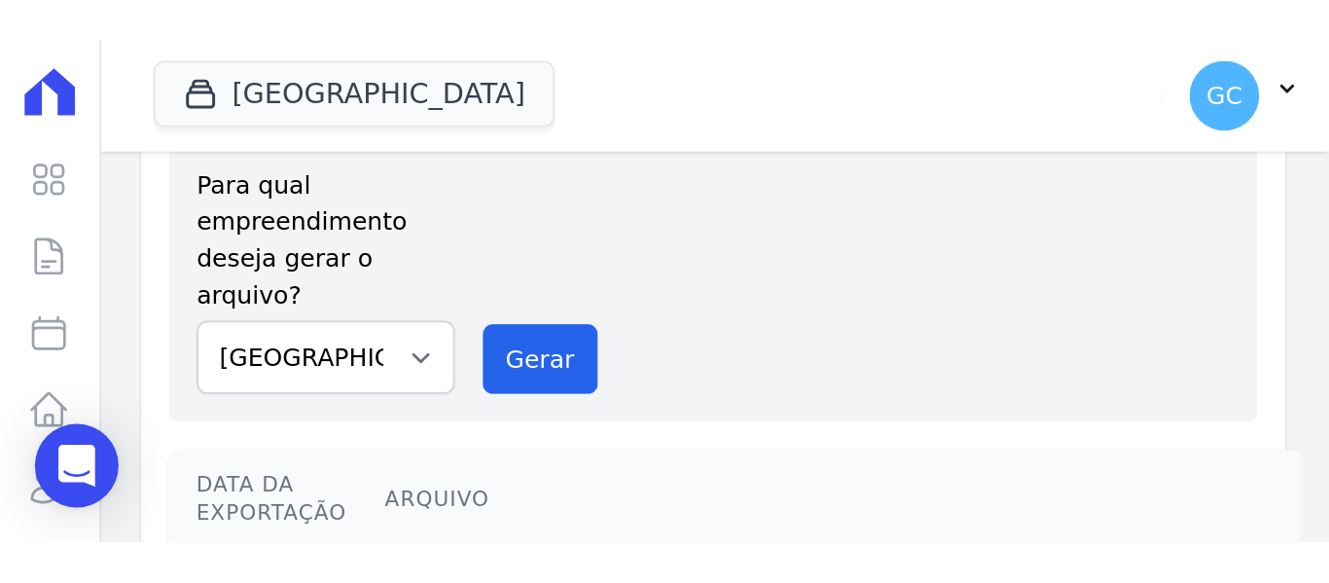
scroll to position [128, 0]
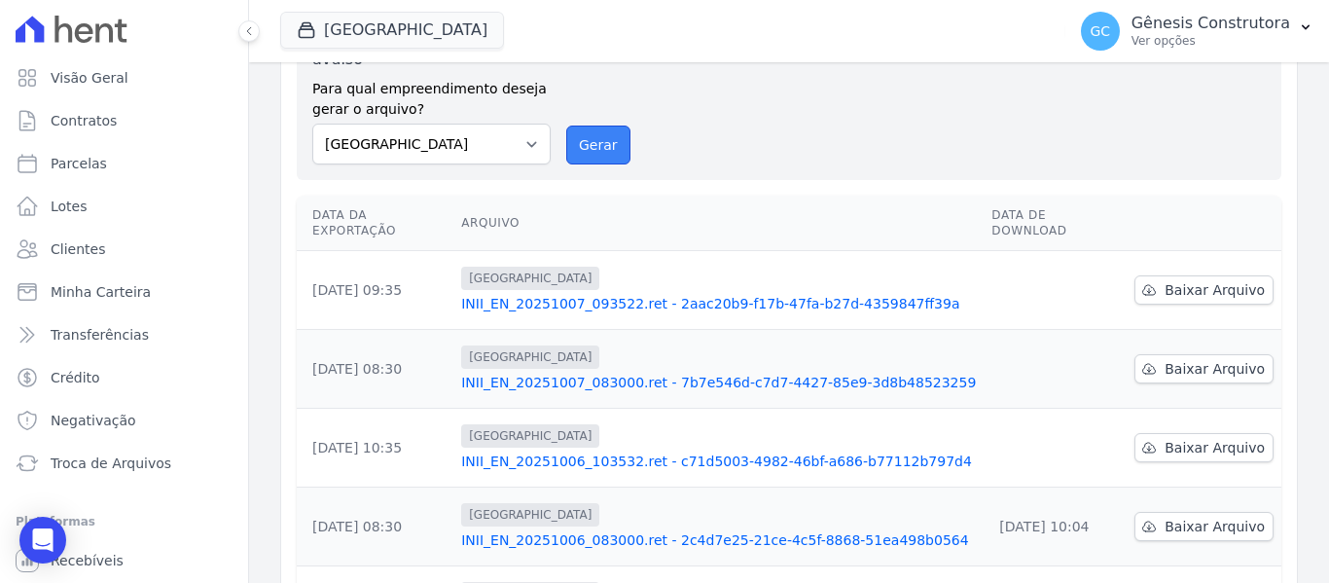
click at [597, 126] on button "Gerar" at bounding box center [598, 145] width 64 height 39
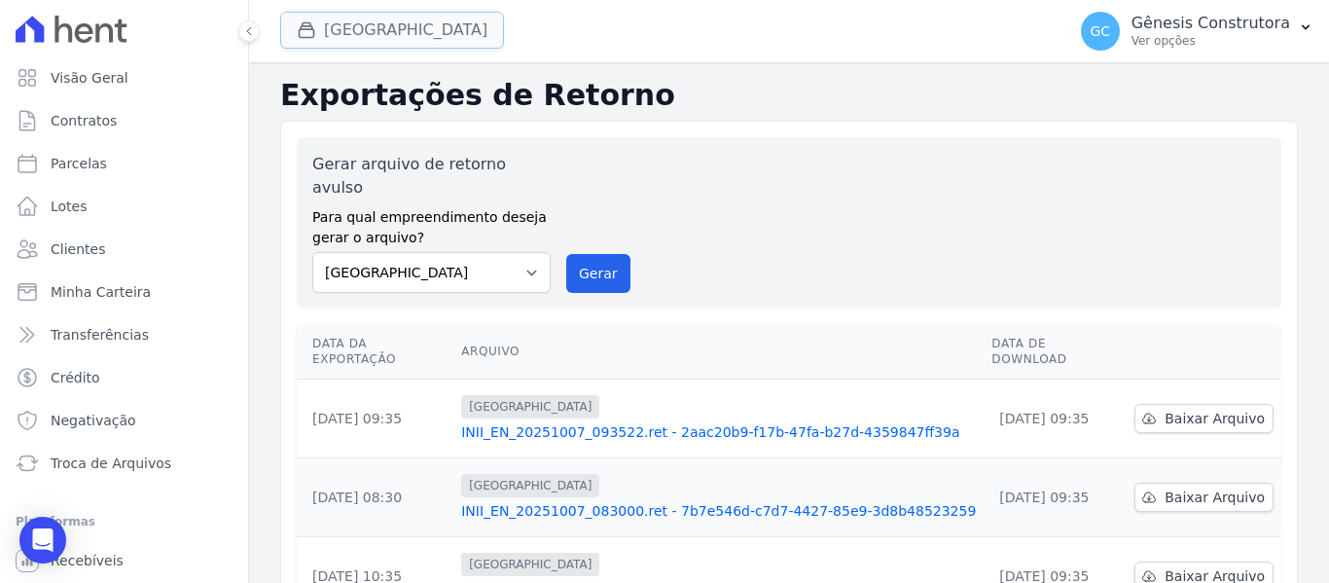
click at [391, 43] on button "[GEOGRAPHIC_DATA]" at bounding box center [392, 30] width 224 height 37
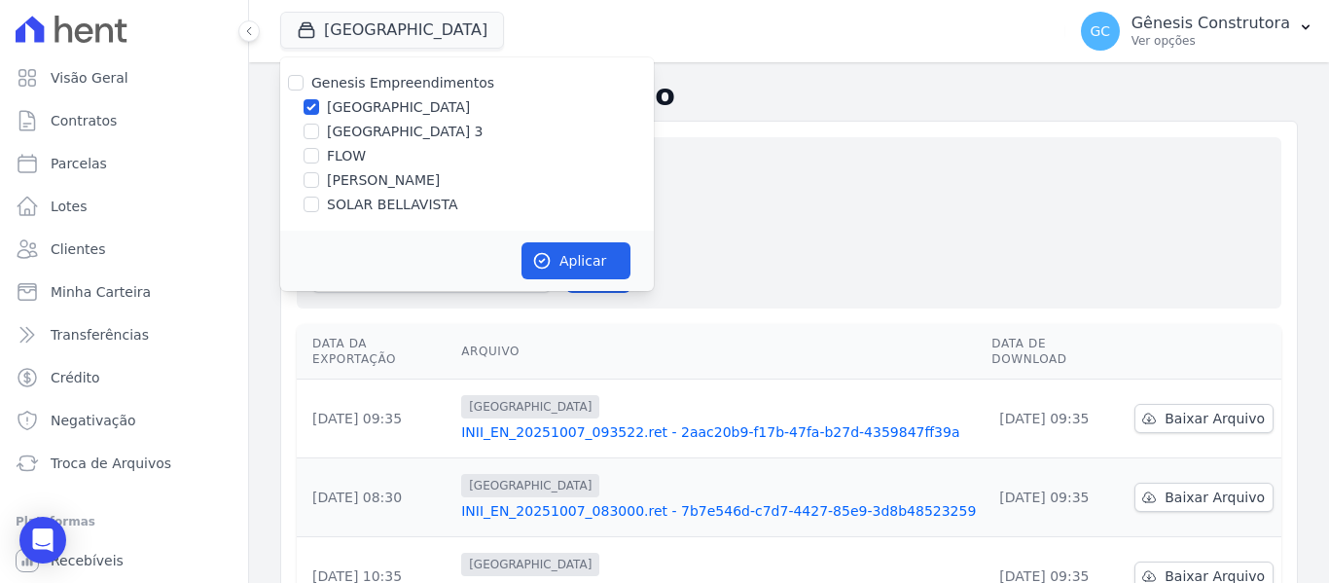
click at [340, 130] on label "[GEOGRAPHIC_DATA] 3" at bounding box center [405, 132] width 157 height 20
click at [319, 130] on input "[GEOGRAPHIC_DATA] 3" at bounding box center [312, 132] width 16 height 16
checkbox input "true"
click at [340, 116] on label "[GEOGRAPHIC_DATA]" at bounding box center [398, 107] width 143 height 20
click at [319, 115] on input "[GEOGRAPHIC_DATA]" at bounding box center [312, 107] width 16 height 16
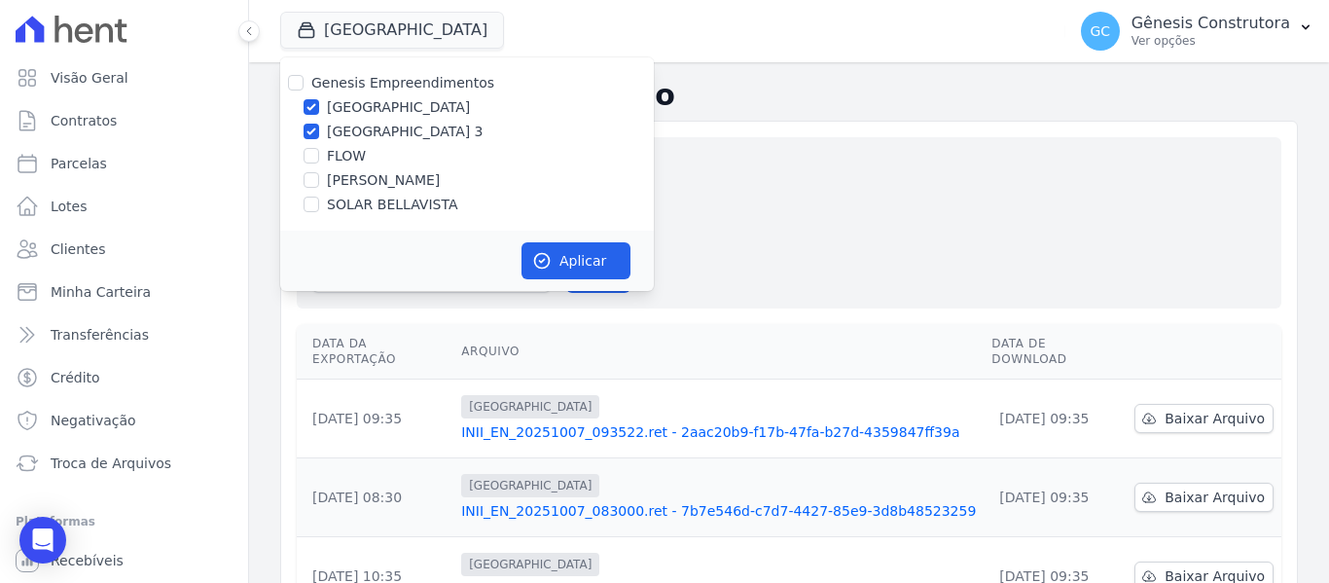
checkbox input "false"
click at [576, 259] on button "Aplicar" at bounding box center [576, 260] width 109 height 37
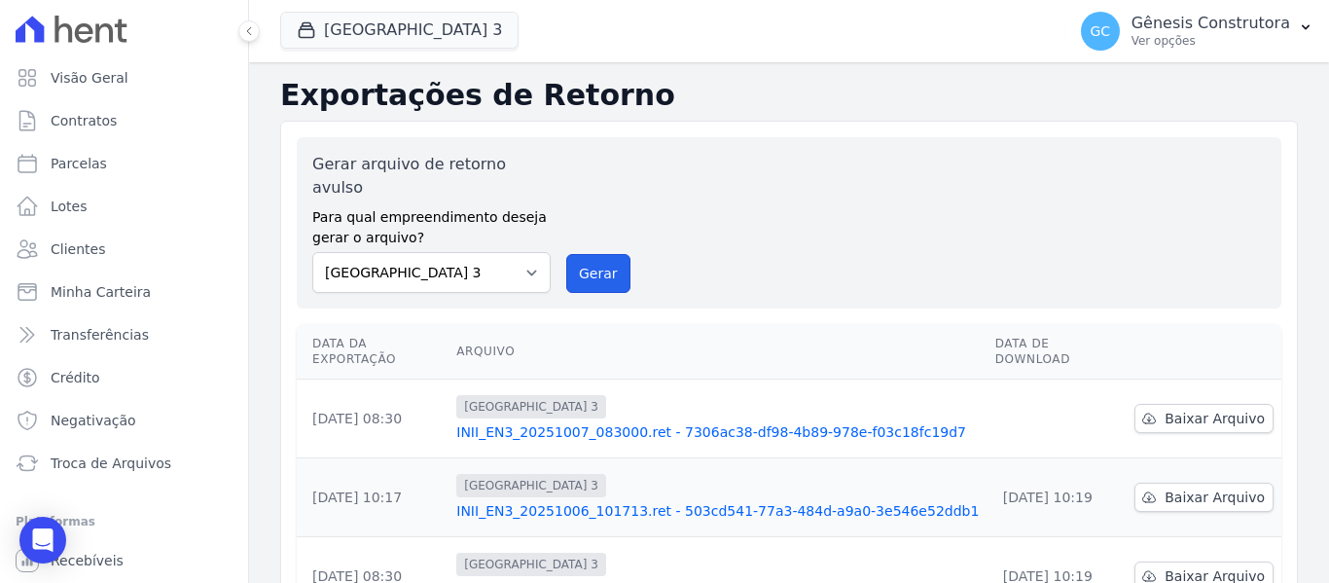
drag, startPoint x: 575, startPoint y: 241, endPoint x: 733, endPoint y: 146, distance: 184.2
click at [577, 254] on button "Gerar" at bounding box center [598, 273] width 64 height 39
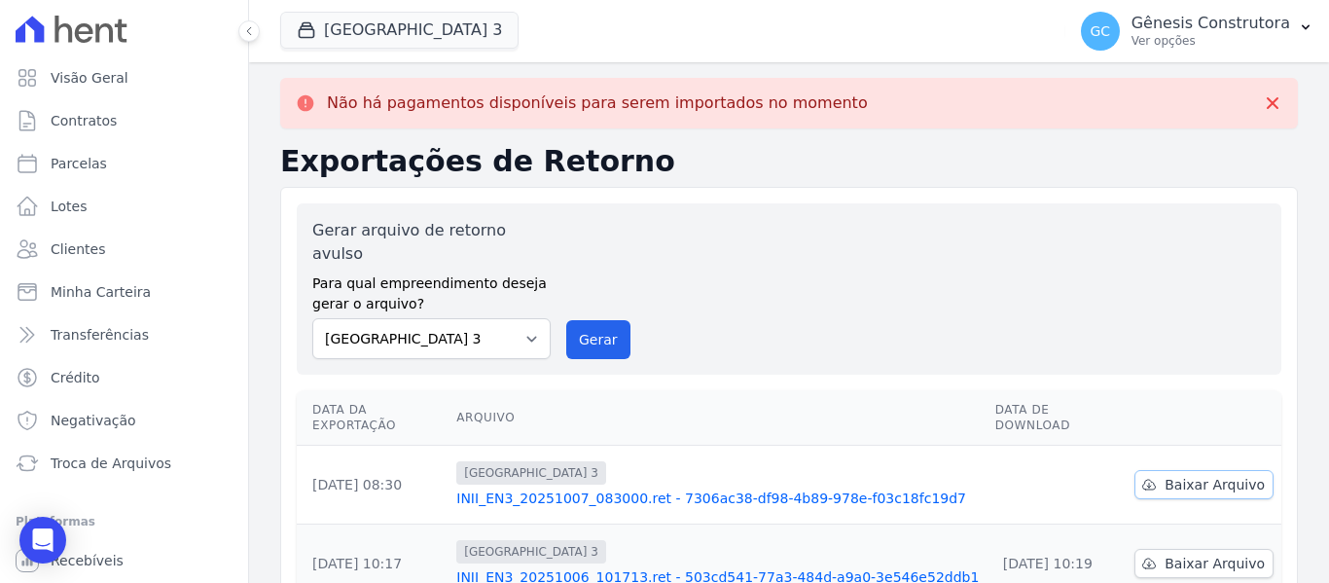
click at [1168, 470] on link "Baixar Arquivo" at bounding box center [1204, 484] width 139 height 29
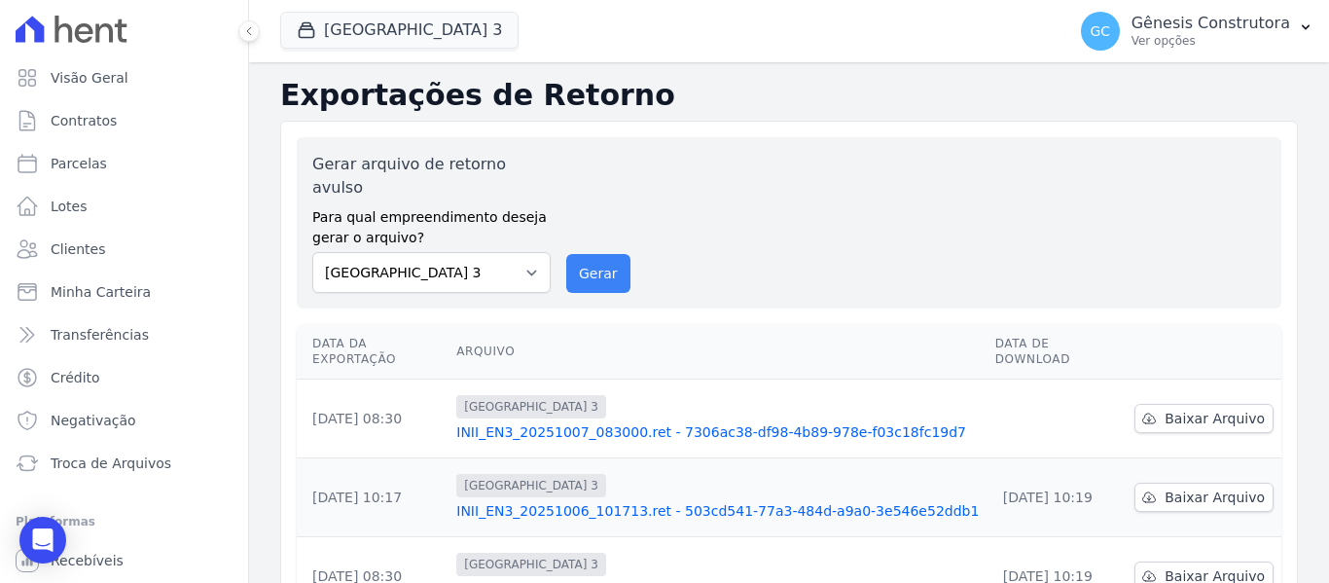
click at [610, 233] on div "Gerar arquivo de retorno avulso Para qual empreendimento deseja gerar o arquivo…" at bounding box center [789, 223] width 954 height 140
click at [610, 254] on button "Gerar" at bounding box center [598, 273] width 64 height 39
